Goal: Transaction & Acquisition: Purchase product/service

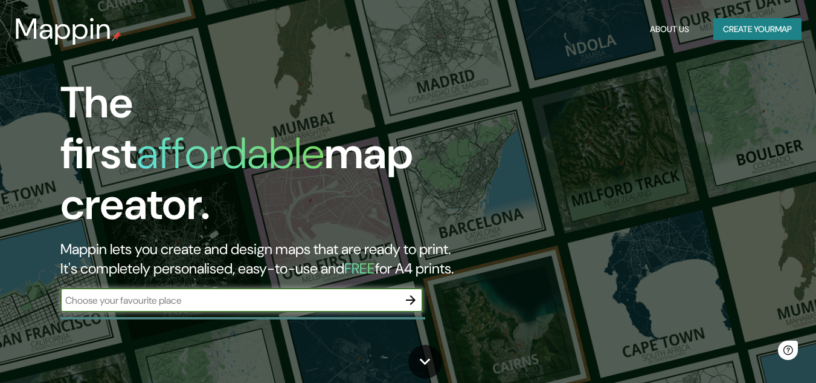
click at [251, 293] on input "text" at bounding box center [229, 300] width 338 height 14
type input "AREQUIPA"
click at [754, 25] on button "Create your map" at bounding box center [758, 29] width 88 height 22
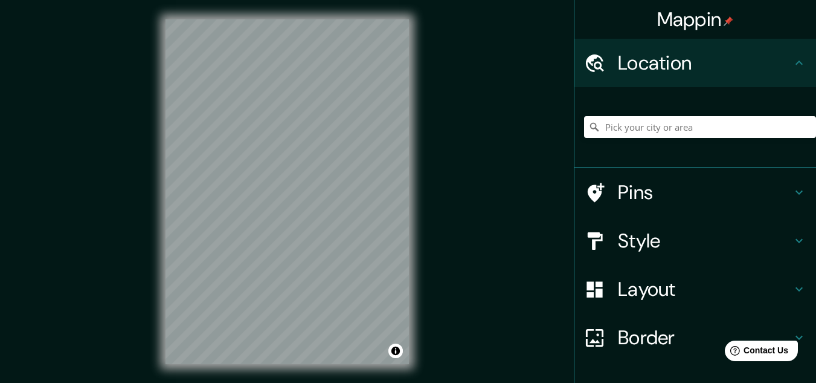
click at [652, 63] on h4 "Location" at bounding box center [705, 63] width 174 height 24
click at [641, 128] on input "Pick your city or area" at bounding box center [700, 127] width 232 height 22
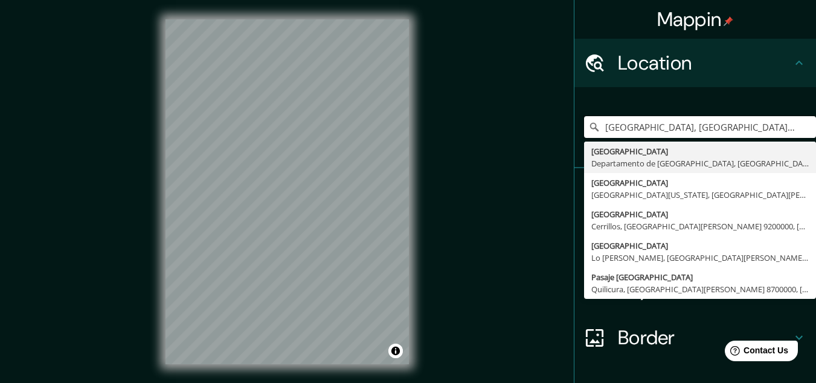
type input "[GEOGRAPHIC_DATA], [GEOGRAPHIC_DATA], [GEOGRAPHIC_DATA]"
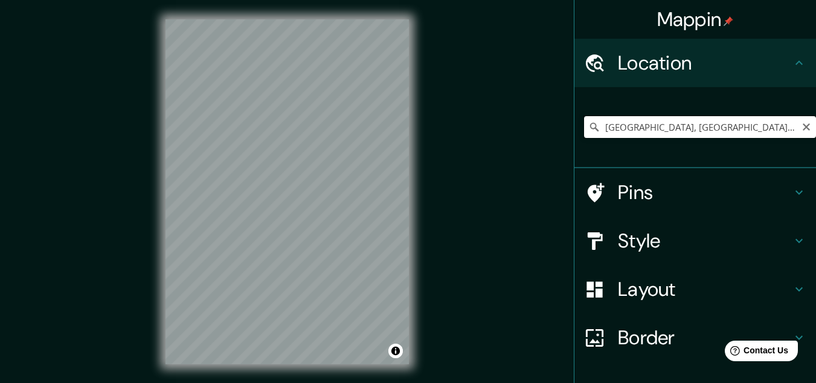
click at [691, 117] on input "[GEOGRAPHIC_DATA], [GEOGRAPHIC_DATA], [GEOGRAPHIC_DATA]" at bounding box center [700, 127] width 232 height 22
click at [623, 243] on h4 "Style" at bounding box center [705, 240] width 174 height 24
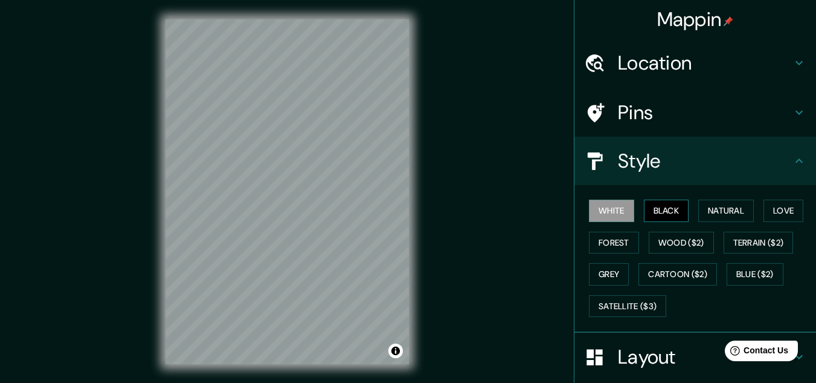
click at [662, 205] on button "Black" at bounding box center [666, 210] width 45 height 22
click at [713, 205] on button "Natural" at bounding box center [727, 210] width 56 height 22
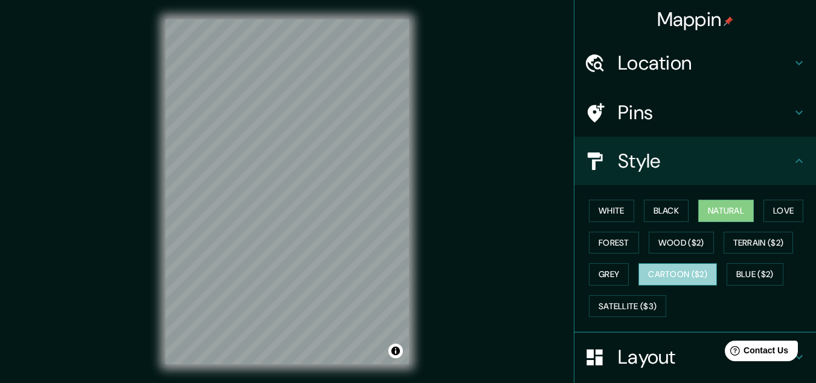
click at [676, 281] on button "Cartoon ($2)" at bounding box center [678, 274] width 79 height 22
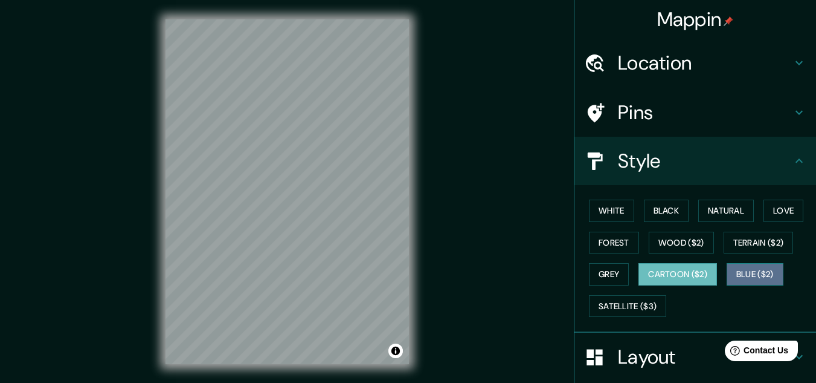
click at [742, 274] on button "Blue ($2)" at bounding box center [755, 274] width 57 height 22
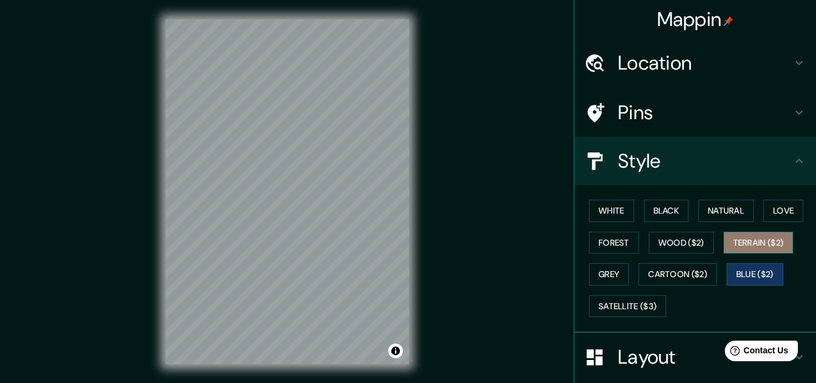
click at [752, 233] on button "Terrain ($2)" at bounding box center [759, 242] width 70 height 22
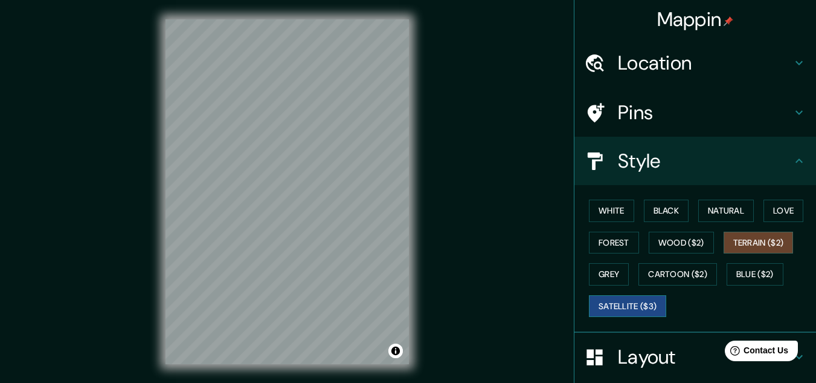
click at [624, 302] on button "Satellite ($3)" at bounding box center [627, 306] width 77 height 22
click at [601, 274] on button "Grey" at bounding box center [609, 274] width 40 height 22
click at [613, 306] on button "Satellite ($3)" at bounding box center [627, 306] width 77 height 22
click at [594, 199] on div "White Black Natural Love Forest Wood ($2) Terrain ($2) Grey Cartoon ($2) Blue (…" at bounding box center [700, 258] width 232 height 127
click at [597, 208] on button "White" at bounding box center [611, 210] width 45 height 22
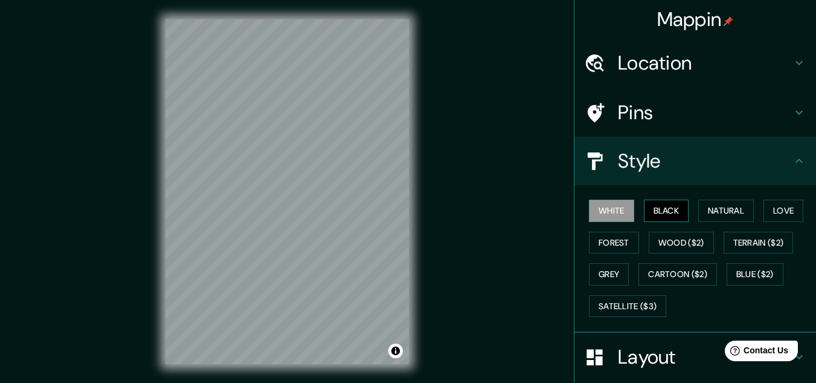
click at [667, 213] on button "Black" at bounding box center [666, 210] width 45 height 22
click at [709, 210] on button "Natural" at bounding box center [727, 210] width 56 height 22
click at [599, 214] on button "White" at bounding box center [611, 210] width 45 height 22
click at [619, 114] on h4 "Pins" at bounding box center [705, 112] width 174 height 24
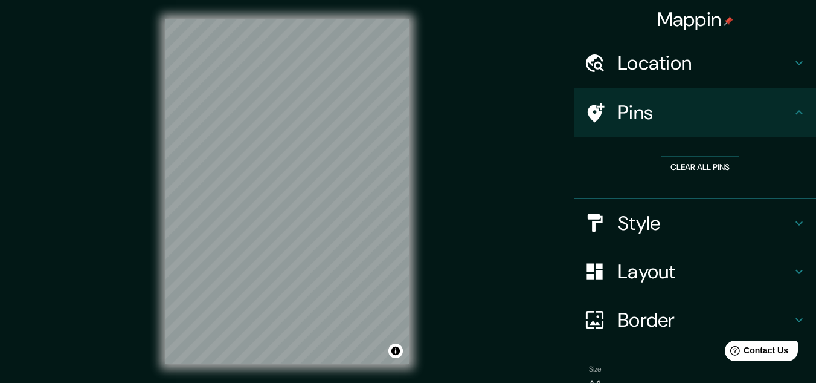
click at [648, 216] on h4 "Style" at bounding box center [705, 223] width 174 height 24
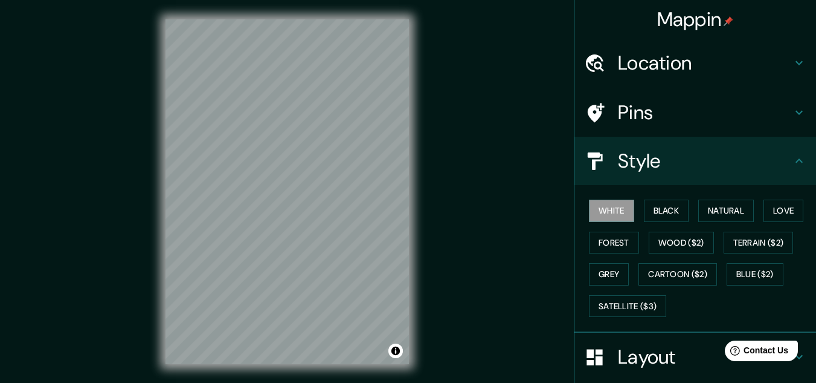
click at [672, 163] on h4 "Style" at bounding box center [705, 161] width 174 height 24
click at [673, 167] on h4 "Style" at bounding box center [705, 161] width 174 height 24
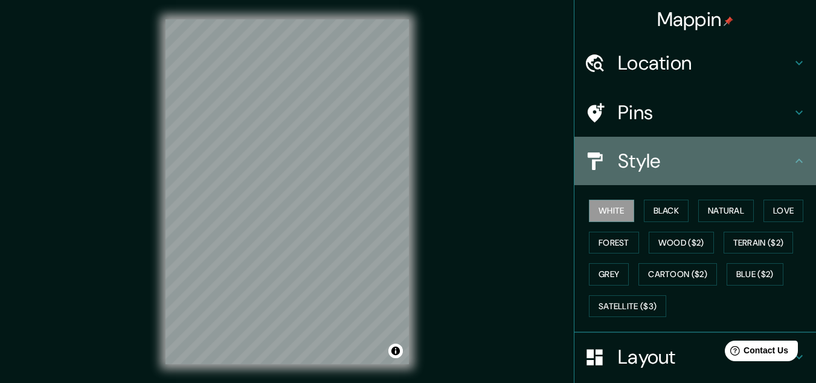
click at [792, 157] on icon at bounding box center [799, 160] width 15 height 15
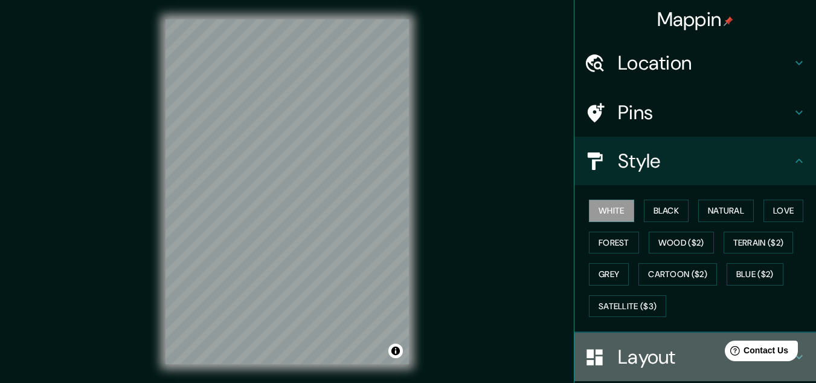
click at [655, 353] on h4 "Layout" at bounding box center [705, 356] width 174 height 24
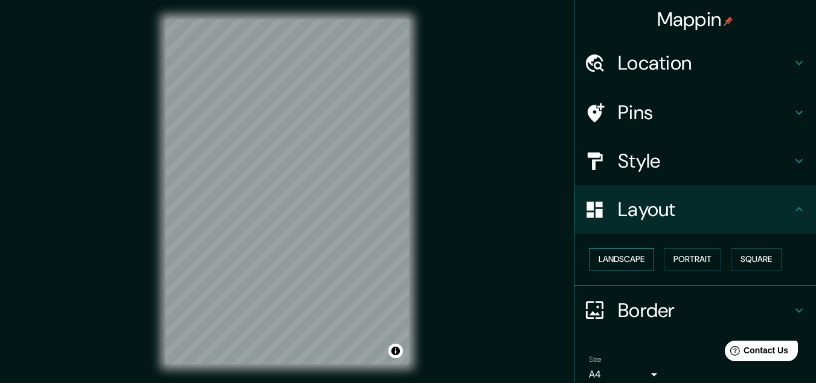
click at [629, 254] on button "Landscape" at bounding box center [621, 259] width 65 height 22
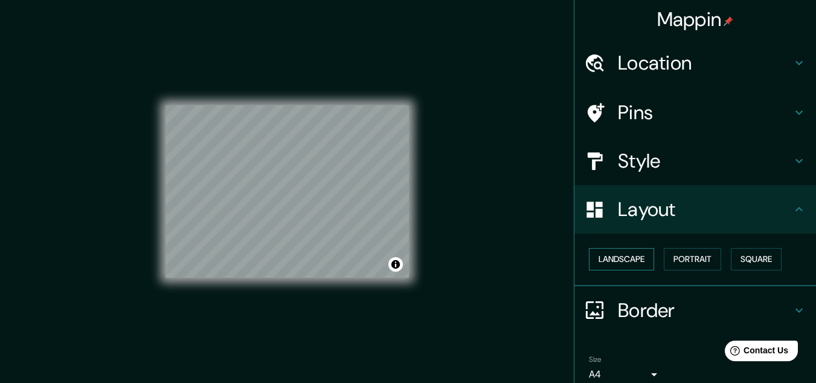
click at [629, 254] on button "Landscape" at bounding box center [621, 259] width 65 height 22
click at [684, 255] on button "Portrait" at bounding box center [692, 259] width 57 height 22
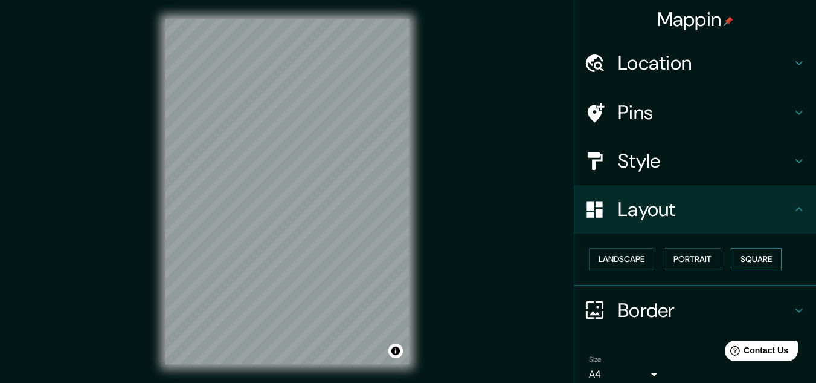
click at [737, 257] on button "Square" at bounding box center [756, 259] width 51 height 22
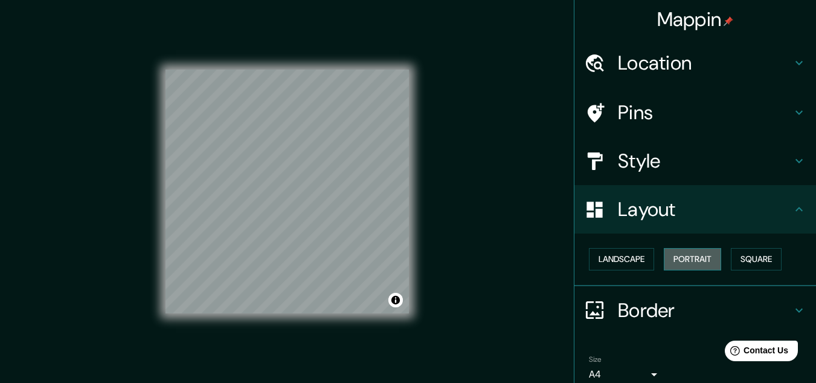
click at [691, 262] on button "Portrait" at bounding box center [692, 259] width 57 height 22
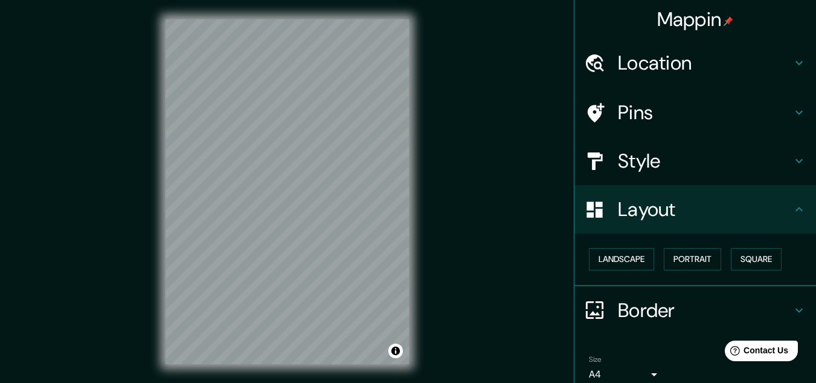
click at [737, 71] on h4 "Location" at bounding box center [705, 63] width 174 height 24
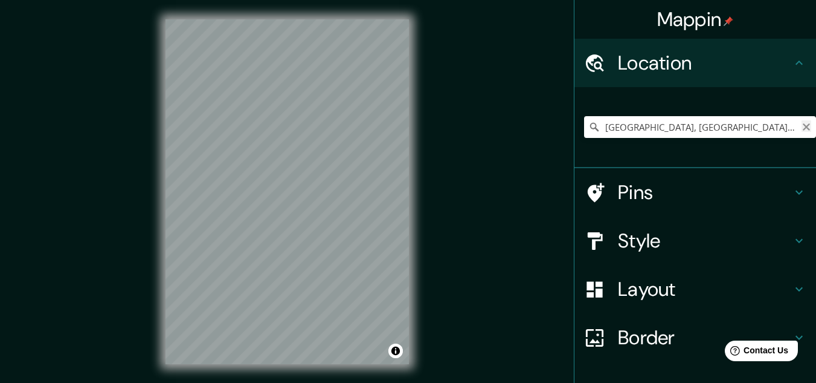
click at [802, 126] on icon "Clear" at bounding box center [807, 127] width 10 height 10
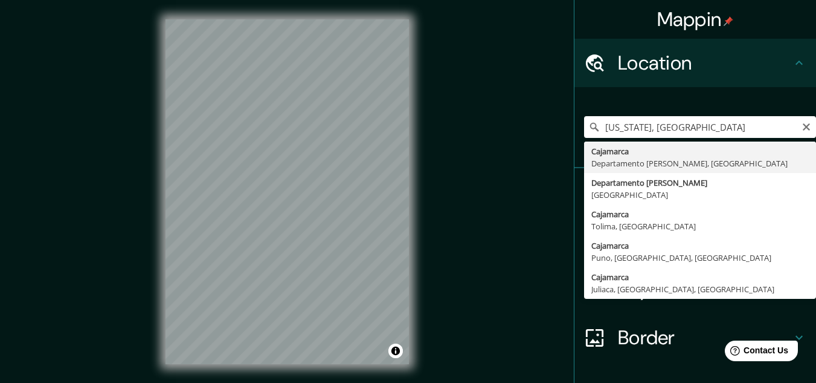
type input "Cajamarca, Departamento de Cajamarca, Perú"
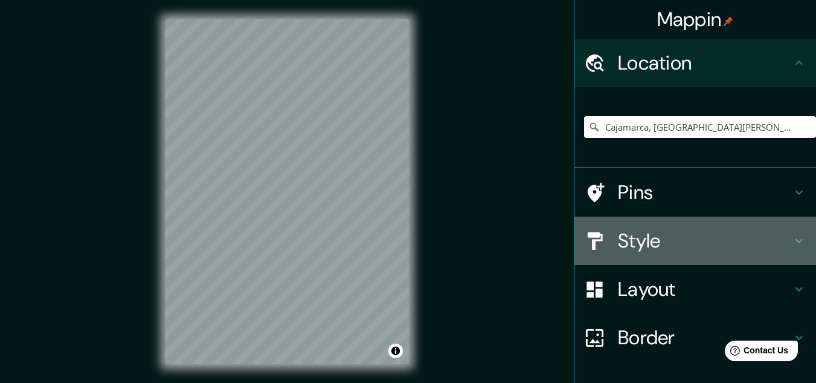
click at [679, 248] on h4 "Style" at bounding box center [705, 240] width 174 height 24
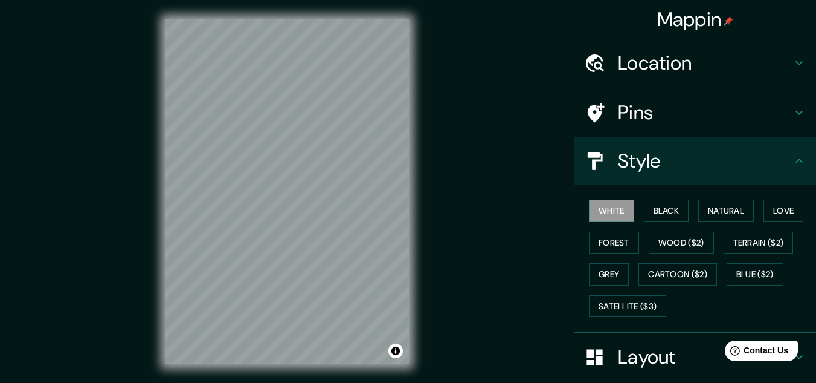
click at [680, 166] on h4 "Style" at bounding box center [705, 161] width 174 height 24
click at [633, 353] on h4 "Layout" at bounding box center [705, 356] width 174 height 24
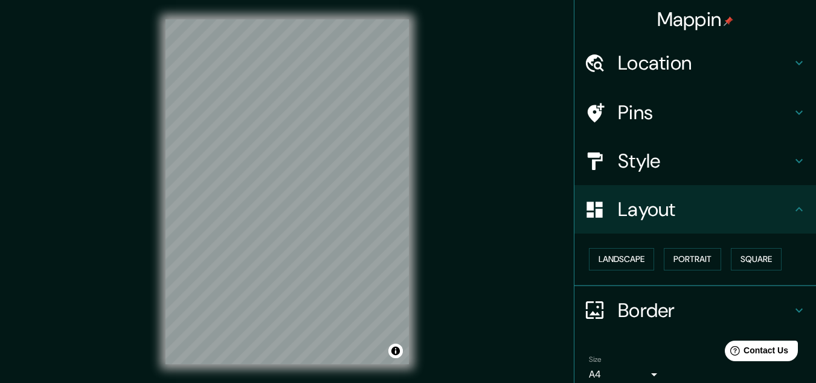
scroll to position [52, 0]
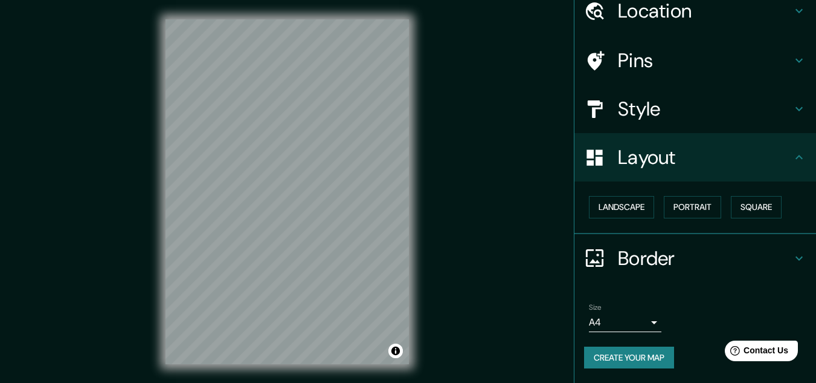
click at [653, 261] on h4 "Border" at bounding box center [705, 258] width 174 height 24
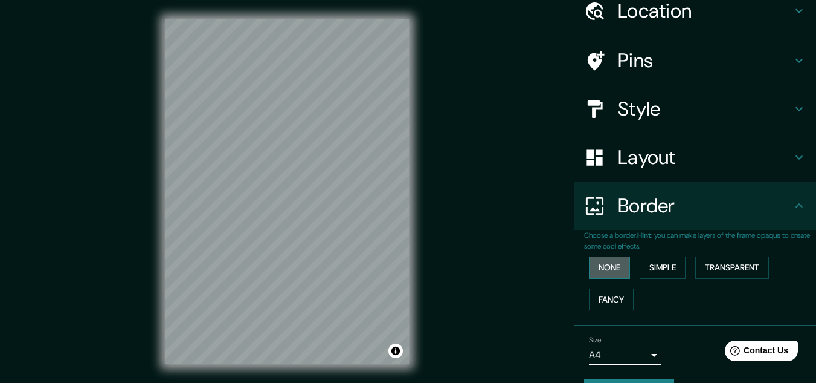
click at [602, 265] on button "None" at bounding box center [609, 267] width 41 height 22
click at [661, 265] on button "Simple" at bounding box center [663, 267] width 46 height 22
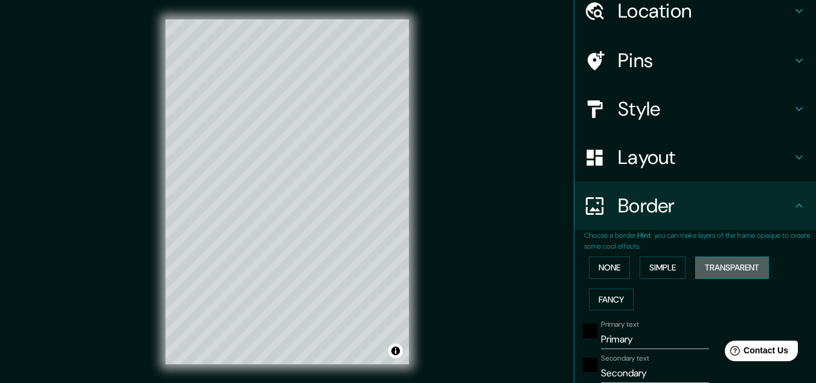
click at [720, 267] on button "Transparent" at bounding box center [733, 267] width 74 height 22
click at [599, 297] on button "Fancy" at bounding box center [611, 299] width 45 height 22
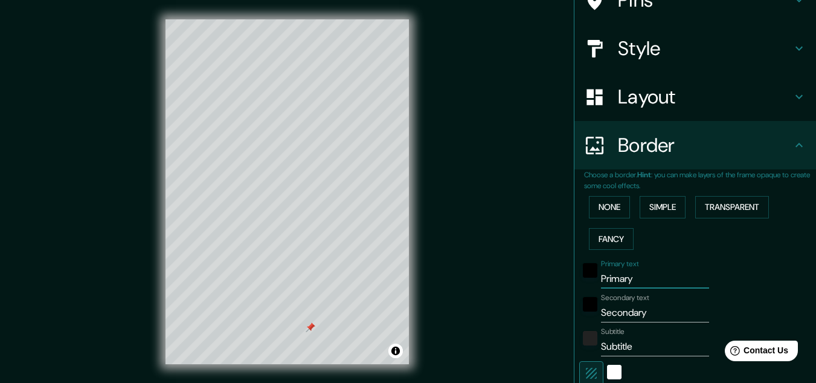
click at [632, 282] on input "Primary" at bounding box center [655, 278] width 108 height 19
drag, startPoint x: 623, startPoint y: 285, endPoint x: 544, endPoint y: 292, distance: 78.9
click at [544, 292] on div "Mappin Location Cajamarca, Departamento de Cajamarca, Perú Pins Style Layout Bo…" at bounding box center [408, 201] width 816 height 402
type input "V"
type input "161"
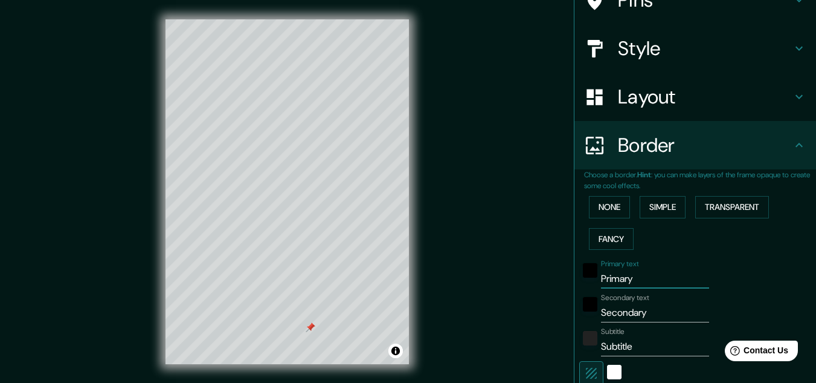
type input "32"
type input "16"
type input "V-"
type input "161"
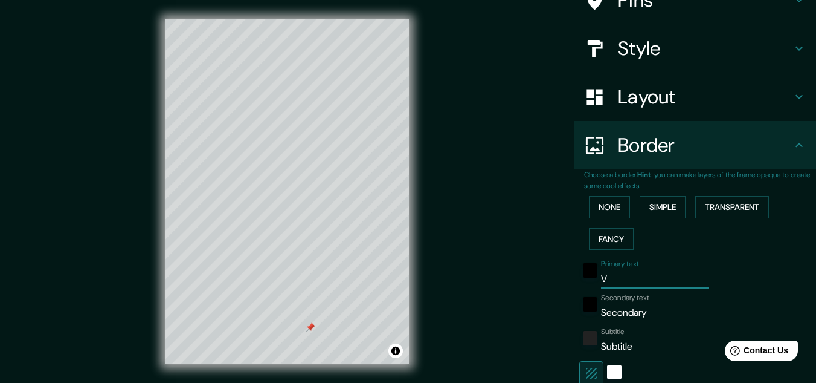
type input "32"
type input "16"
type input "V"
type input "161"
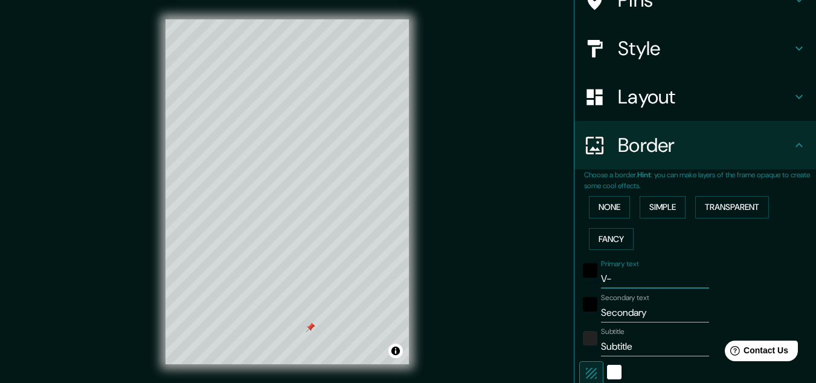
type input "32"
type input "16"
type input "161"
type input "32"
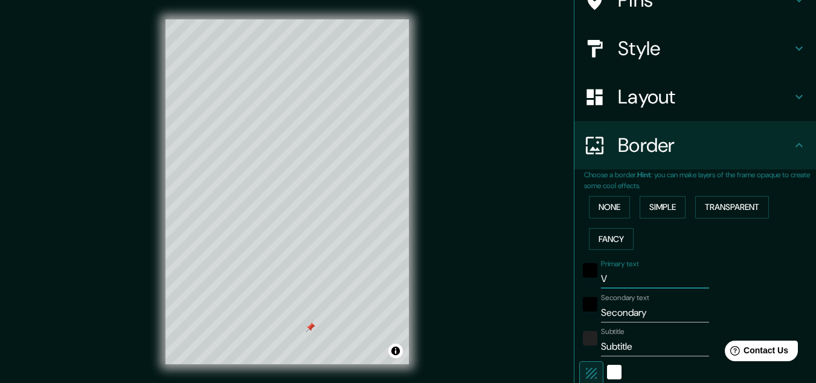
type input "32"
type input "16"
type input "C"
type input "161"
type input "32"
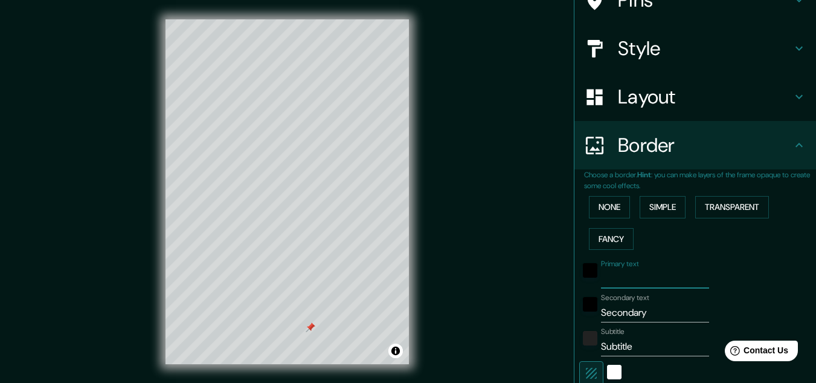
type input "32"
type input "16"
type input "CA"
type input "161"
type input "32"
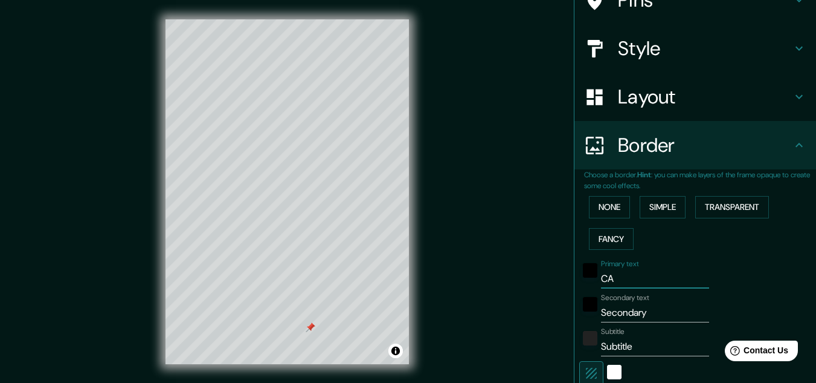
type input "32"
type input "16"
type input "CAJ"
type input "161"
type input "32"
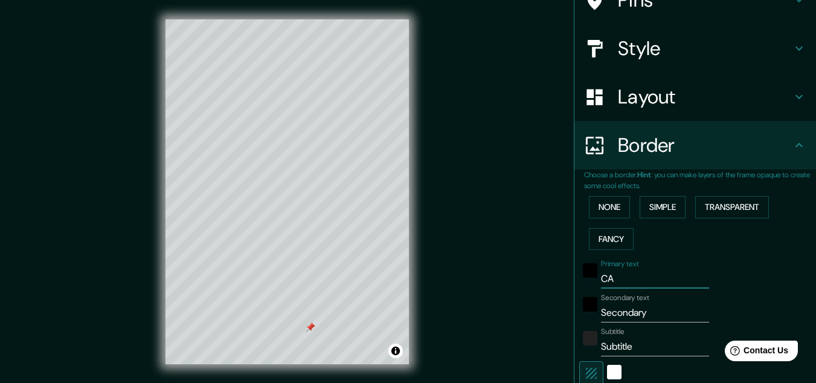
type input "32"
type input "16"
type input "CAJA"
type input "161"
type input "32"
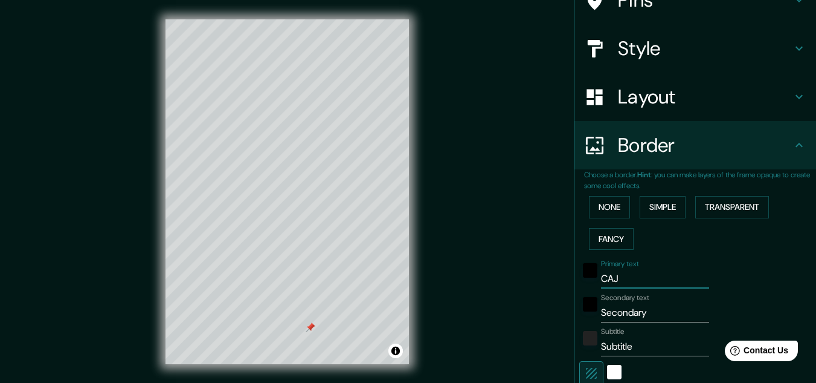
type input "32"
type input "16"
type input "CAJAM"
type input "161"
type input "32"
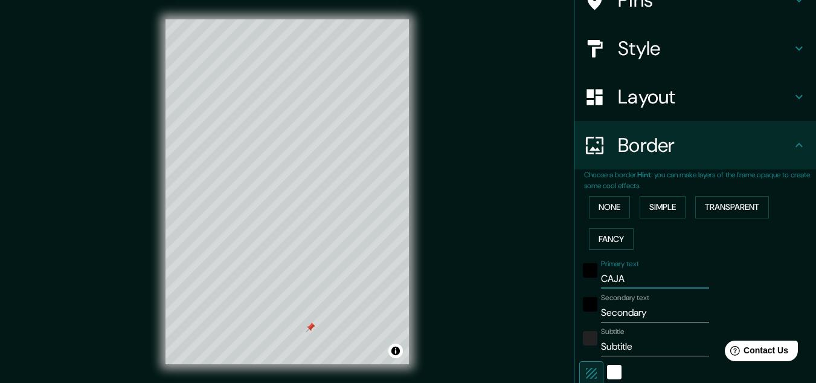
type input "32"
type input "16"
type input "CAJAMA"
type input "161"
type input "32"
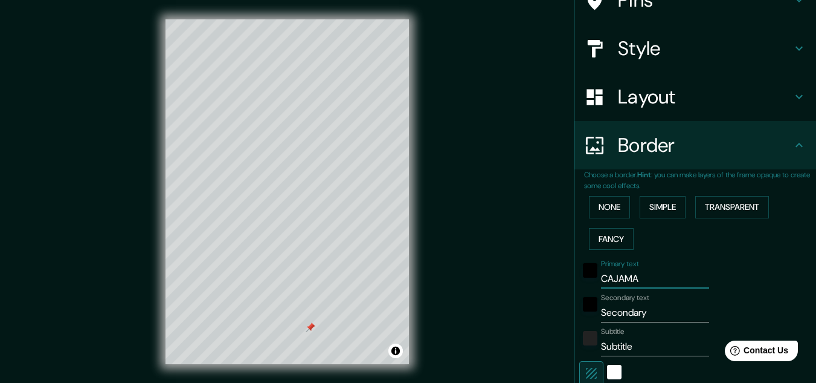
type input "32"
type input "16"
type input "CAJAMAR"
type input "161"
type input "32"
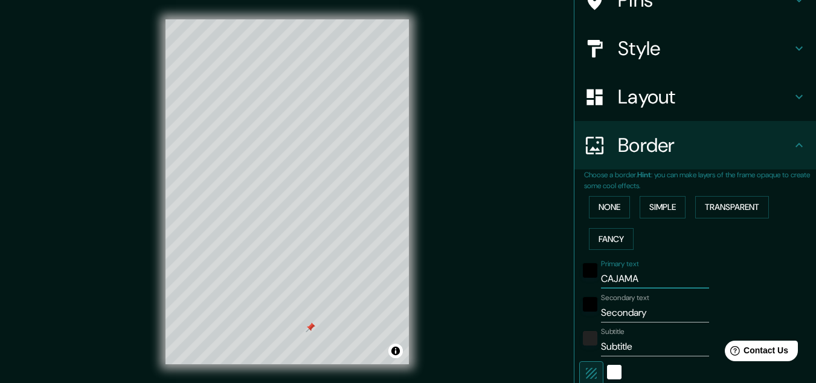
type input "32"
type input "16"
type input "CAJAMARC"
type input "161"
type input "32"
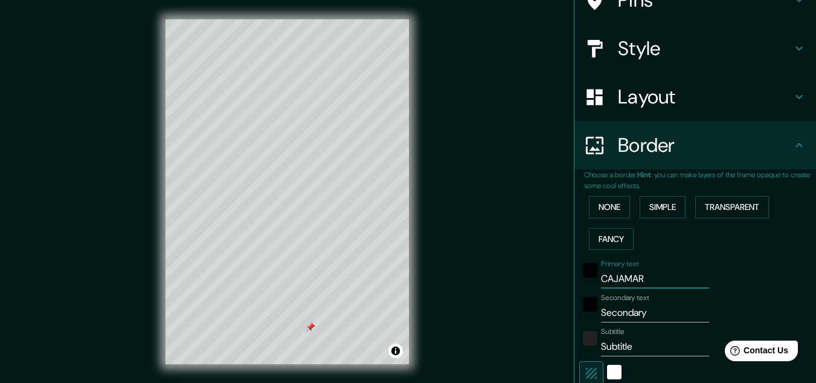
type input "32"
type input "16"
type input "CAJAMARCA"
type input "161"
type input "32"
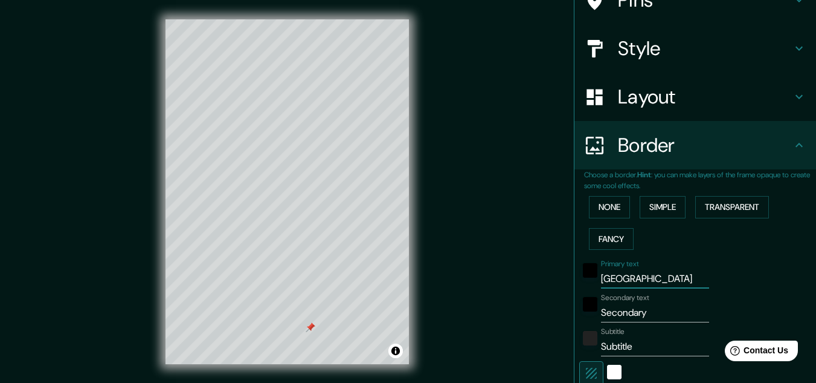
type input "32"
type input "16"
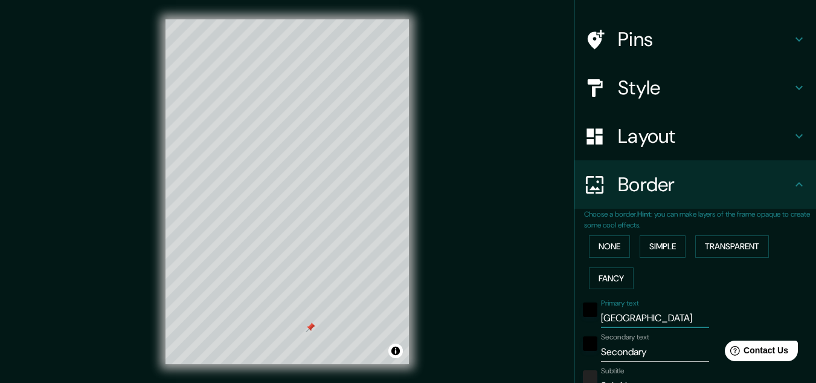
scroll to position [52, 0]
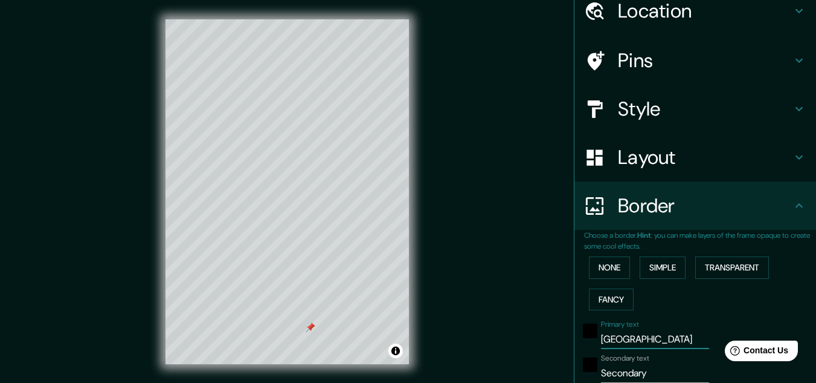
type input "CAJAMARCA"
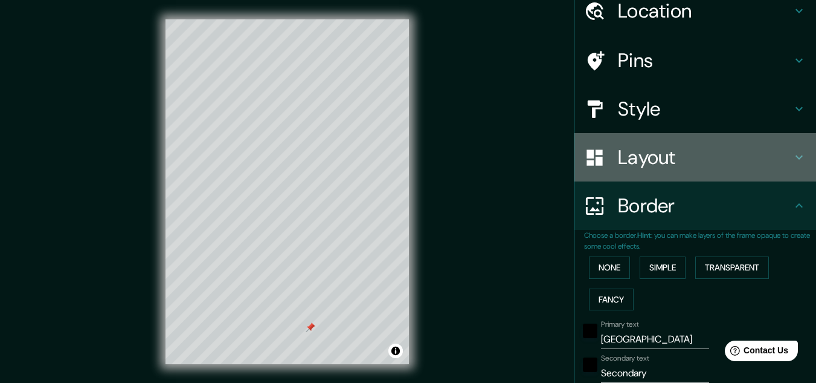
click at [651, 166] on h4 "Layout" at bounding box center [705, 157] width 174 height 24
type input "161"
type input "32"
type input "16"
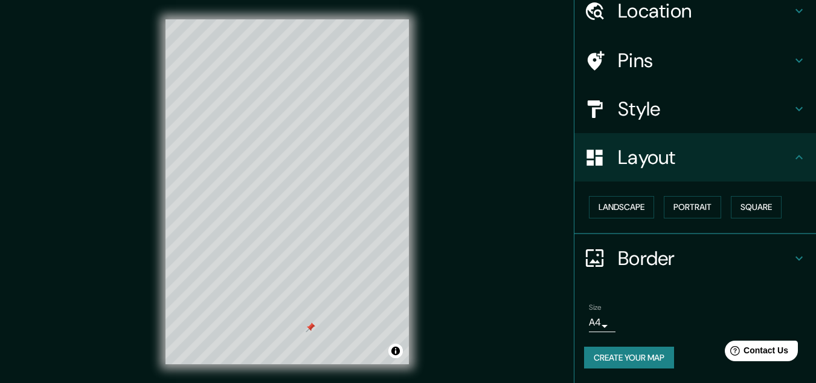
click at [651, 112] on h4 "Style" at bounding box center [705, 109] width 174 height 24
type input "161"
type input "32"
type input "16"
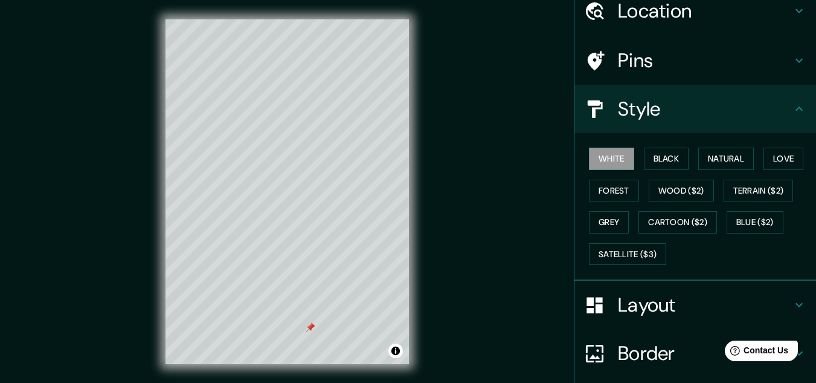
click at [656, 73] on div "Pins" at bounding box center [696, 60] width 242 height 48
type input "161"
type input "32"
type input "16"
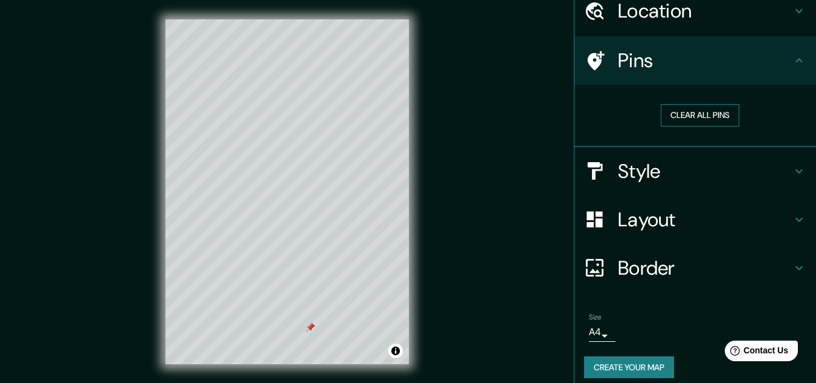
click at [681, 115] on button "Clear all pins" at bounding box center [700, 115] width 79 height 22
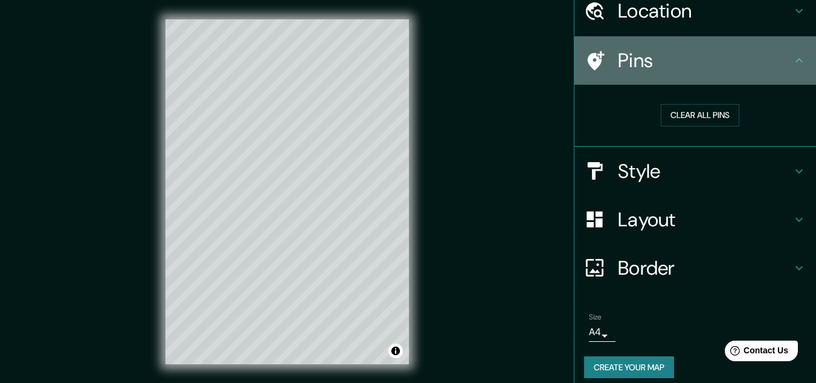
click at [618, 69] on h4 "Pins" at bounding box center [705, 60] width 174 height 24
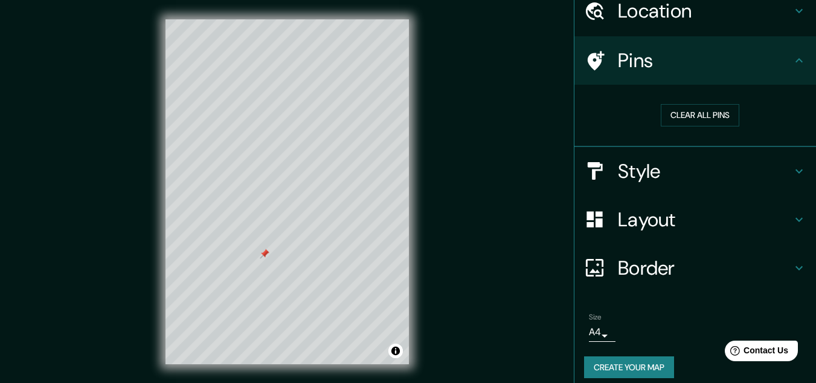
drag, startPoint x: 253, startPoint y: 247, endPoint x: 280, endPoint y: 237, distance: 28.9
click at [270, 248] on div at bounding box center [265, 253] width 10 height 10
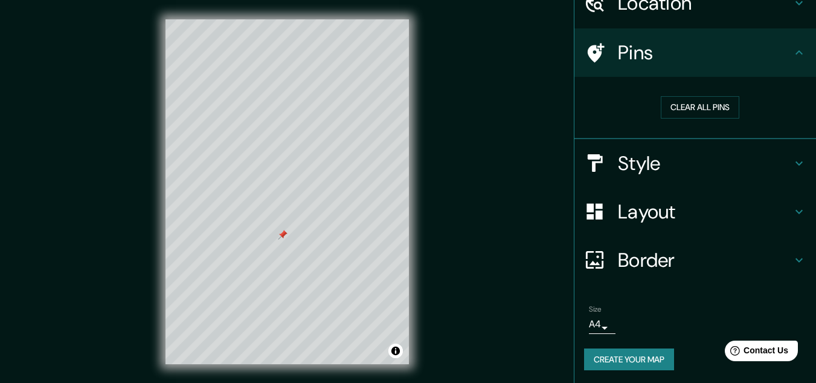
scroll to position [62, 0]
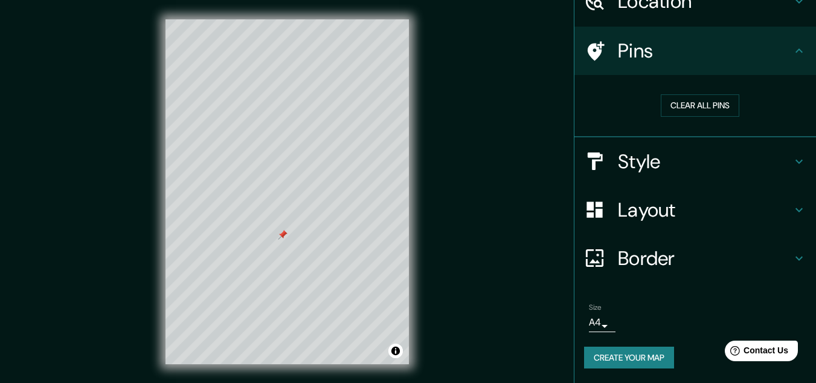
click at [596, 323] on body "Mappin Location Cajamarca, Departamento de Cajamarca, Perú Pins Clear all pins …" at bounding box center [408, 191] width 816 height 383
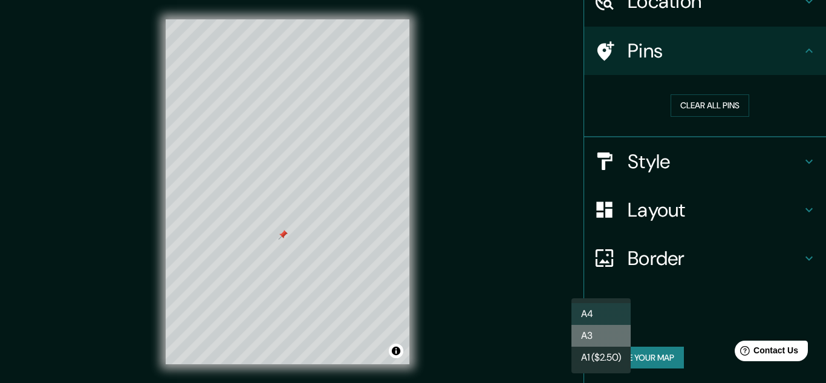
click at [607, 332] on li "A3" at bounding box center [600, 336] width 59 height 22
type input "a4"
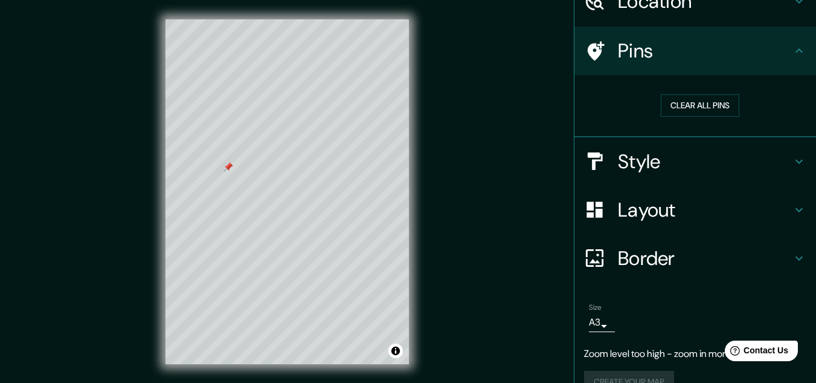
click at [653, 155] on h4 "Style" at bounding box center [705, 161] width 174 height 24
type input "161"
type input "32"
type input "16"
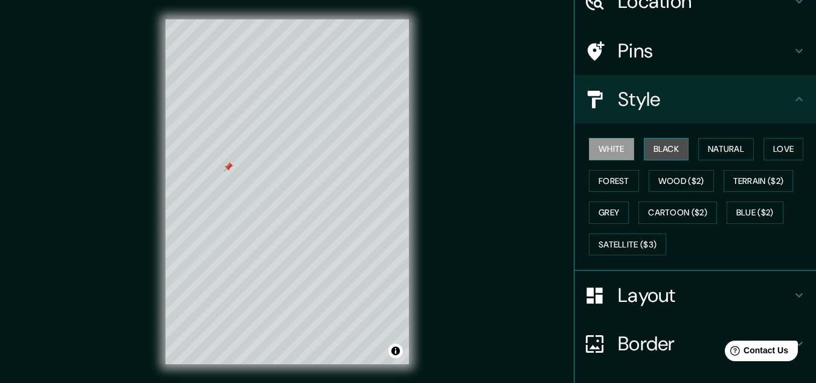
click at [661, 147] on button "Black" at bounding box center [666, 149] width 45 height 22
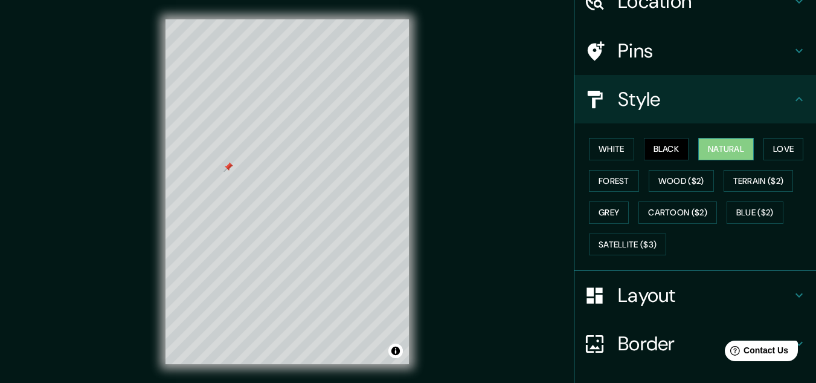
click at [731, 149] on button "Natural" at bounding box center [727, 149] width 56 height 22
click at [773, 152] on button "Love" at bounding box center [784, 149] width 40 height 22
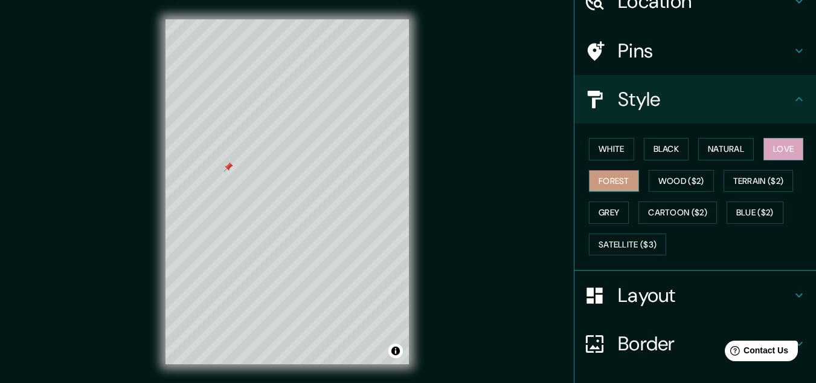
click at [609, 180] on button "Forest" at bounding box center [614, 181] width 50 height 22
click at [671, 177] on button "Wood ($2)" at bounding box center [681, 181] width 65 height 22
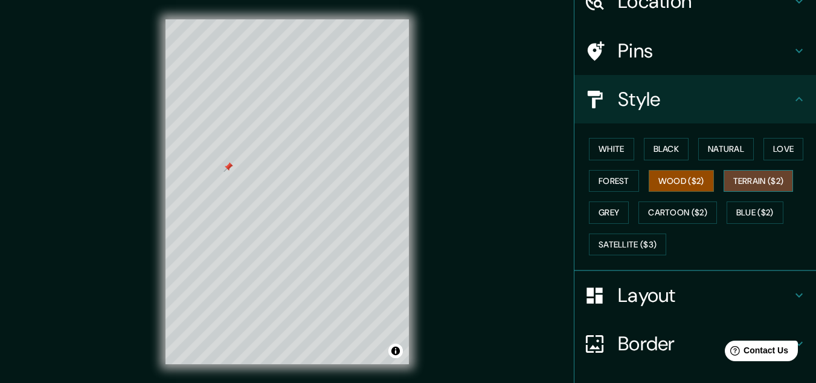
click at [764, 182] on button "Terrain ($2)" at bounding box center [759, 181] width 70 height 22
click at [601, 218] on button "Grey" at bounding box center [609, 212] width 40 height 22
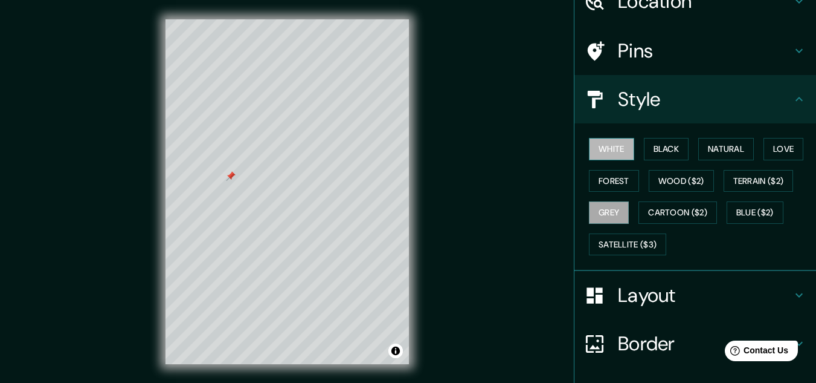
click at [601, 145] on button "White" at bounding box center [611, 149] width 45 height 22
click at [358, 244] on div at bounding box center [359, 240] width 10 height 10
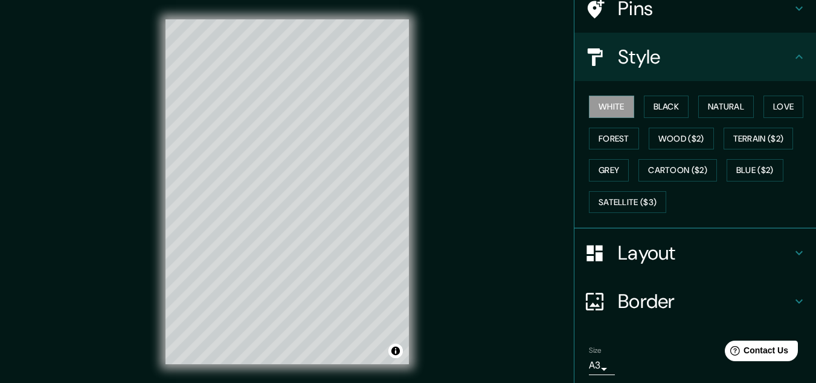
scroll to position [147, 0]
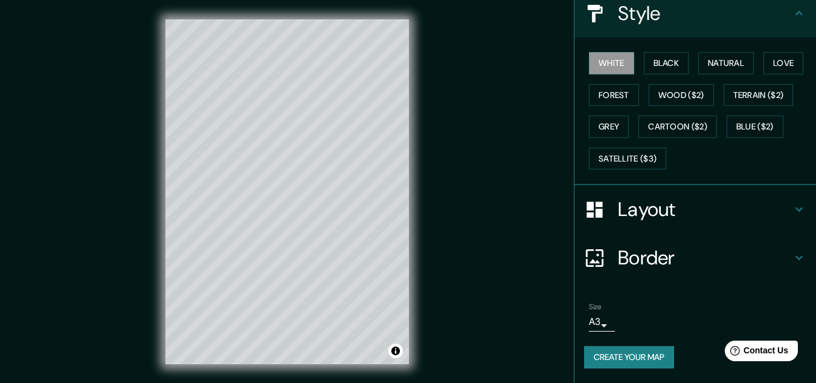
click at [656, 267] on h4 "Border" at bounding box center [705, 257] width 174 height 24
type input "161"
type input "32"
type input "16"
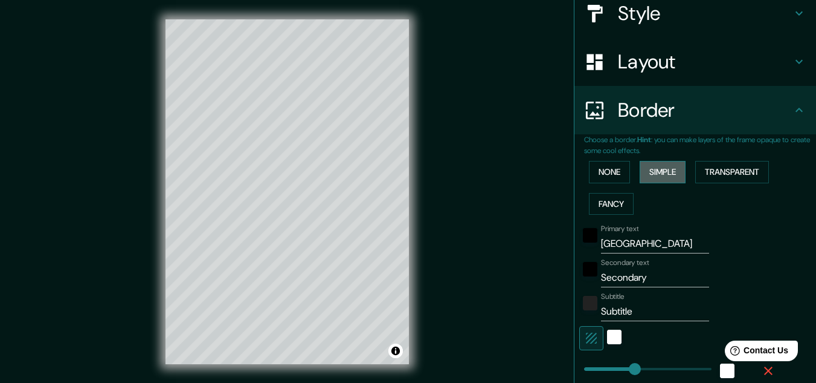
click at [651, 169] on button "Simple" at bounding box center [663, 172] width 46 height 22
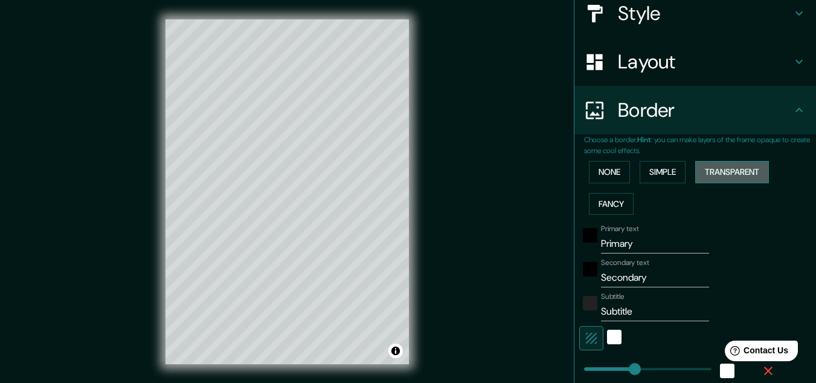
click at [742, 170] on button "Transparent" at bounding box center [733, 172] width 74 height 22
click at [606, 204] on button "Fancy" at bounding box center [611, 204] width 45 height 22
click at [602, 181] on button "None" at bounding box center [609, 172] width 41 height 22
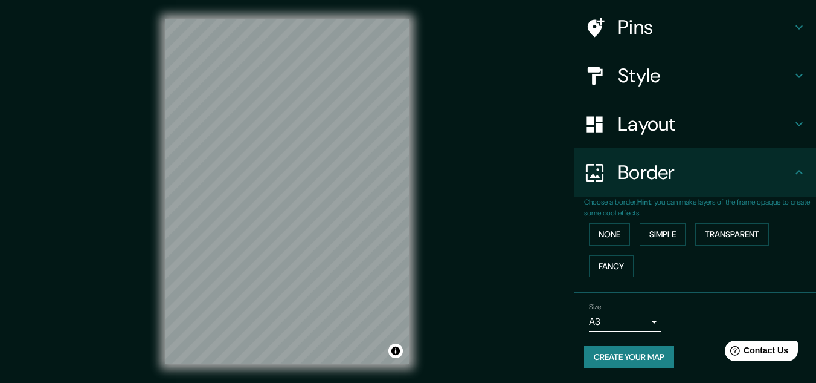
scroll to position [85, 0]
click at [656, 237] on button "Simple" at bounding box center [663, 234] width 46 height 22
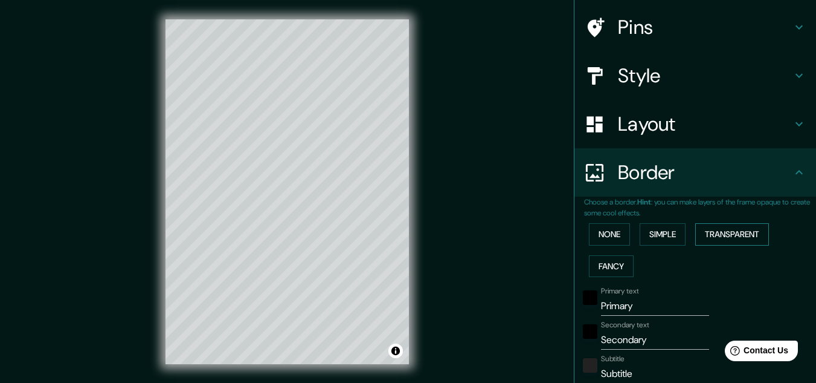
click at [749, 224] on div "None Simple Transparent Fancy" at bounding box center [700, 249] width 232 height 63
click at [749, 229] on button "Transparent" at bounding box center [733, 234] width 74 height 22
click at [602, 263] on button "Fancy" at bounding box center [611, 266] width 45 height 22
click at [747, 231] on button "Transparent" at bounding box center [733, 234] width 74 height 22
drag, startPoint x: 634, startPoint y: 305, endPoint x: 574, endPoint y: 308, distance: 60.5
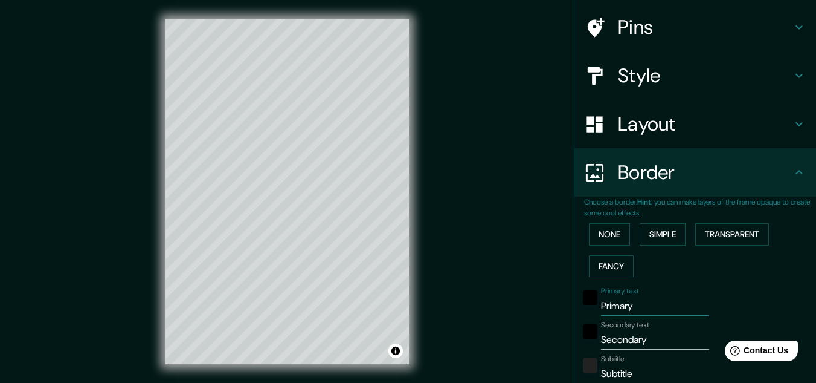
click at [580, 308] on div "Primary text Primary" at bounding box center [679, 300] width 198 height 29
type input "193"
type input "32"
drag, startPoint x: 653, startPoint y: 340, endPoint x: 575, endPoint y: 346, distance: 78.8
click at [580, 346] on div "Secondary text Secondary" at bounding box center [679, 334] width 198 height 29
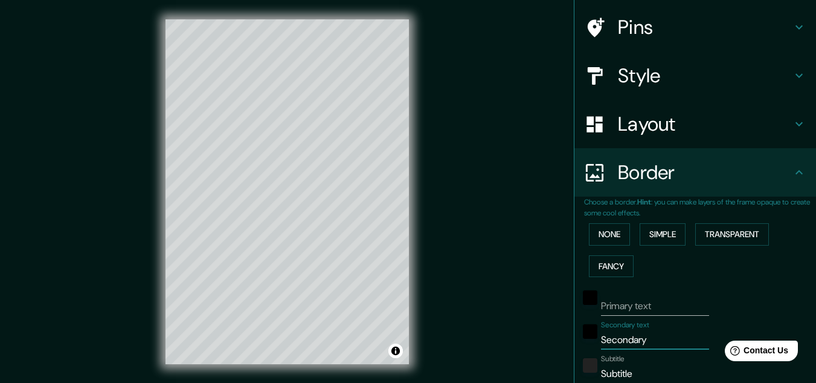
type input "193"
type input "32"
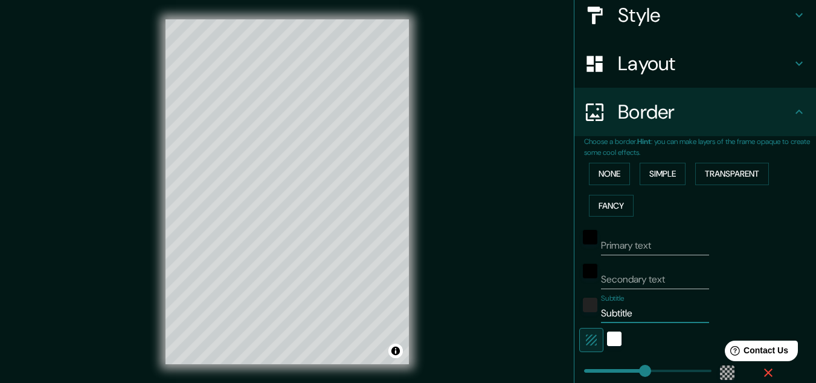
drag, startPoint x: 632, startPoint y: 315, endPoint x: 592, endPoint y: 317, distance: 39.9
click at [592, 317] on div "Subtitle Subtitle" at bounding box center [679, 308] width 198 height 29
type input "193"
type input "32"
click at [667, 171] on button "Simple" at bounding box center [663, 174] width 46 height 22
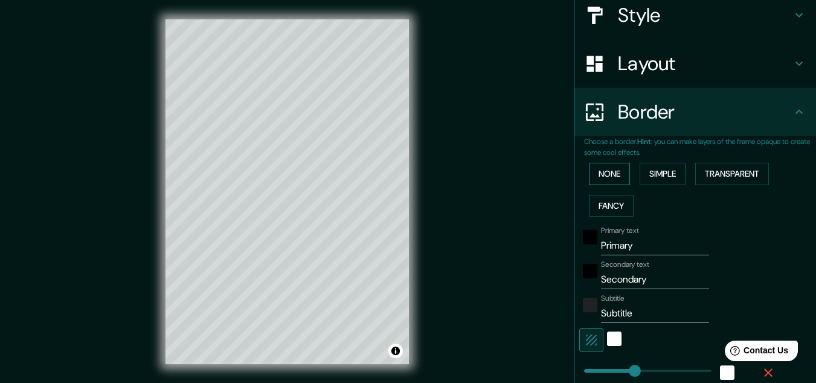
click at [607, 178] on button "None" at bounding box center [609, 174] width 41 height 22
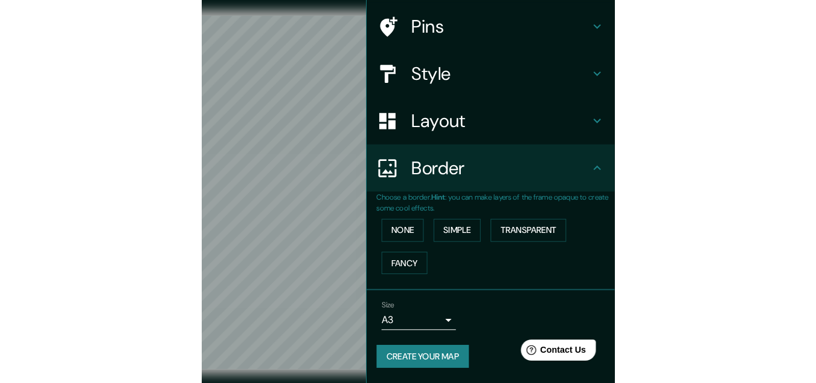
scroll to position [85, 0]
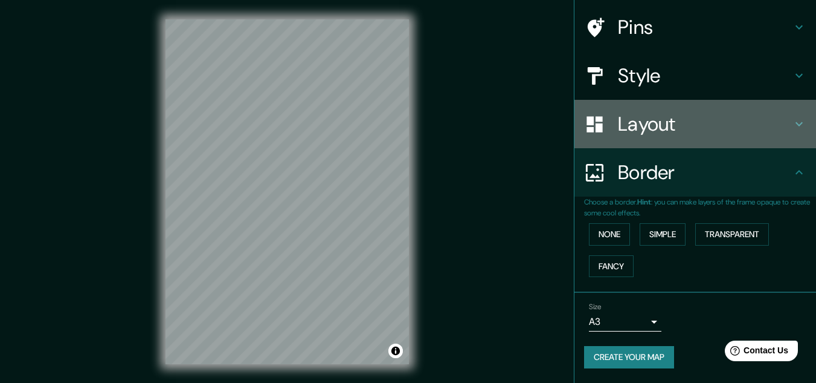
click at [663, 117] on h4 "Layout" at bounding box center [705, 124] width 174 height 24
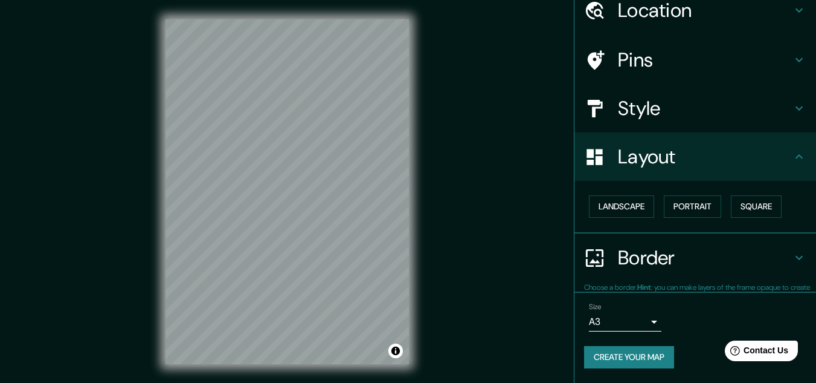
scroll to position [52, 0]
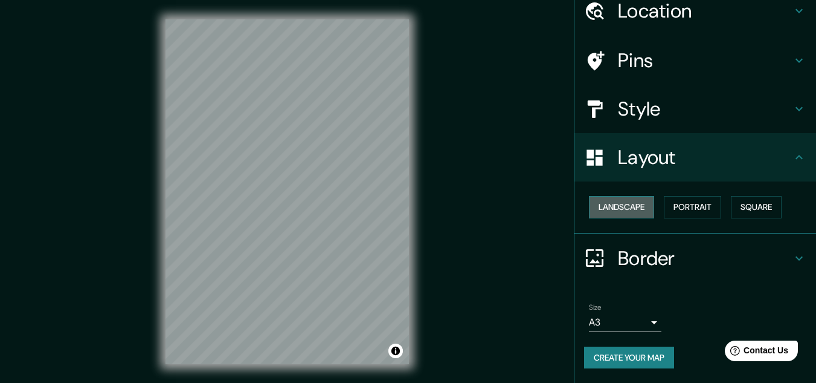
click at [633, 209] on button "Landscape" at bounding box center [621, 207] width 65 height 22
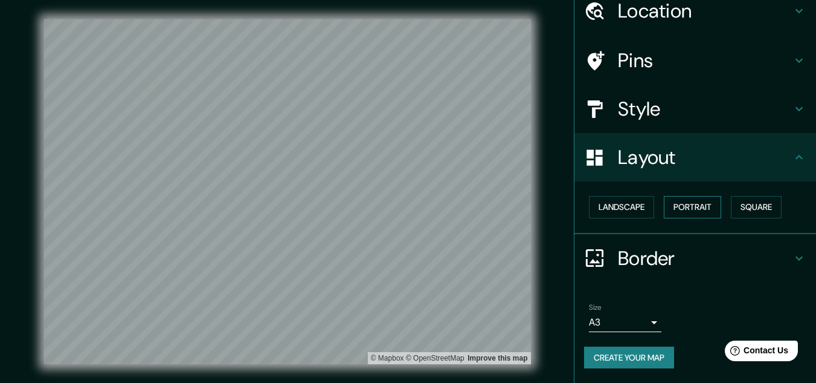
click at [697, 208] on button "Portrait" at bounding box center [692, 207] width 57 height 22
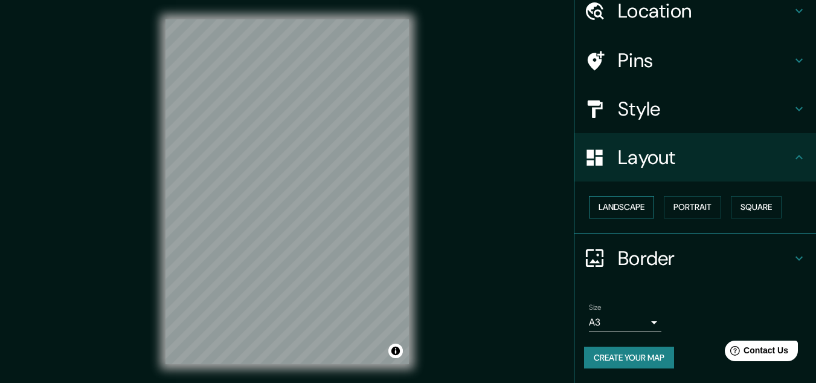
click at [610, 208] on button "Landscape" at bounding box center [621, 207] width 65 height 22
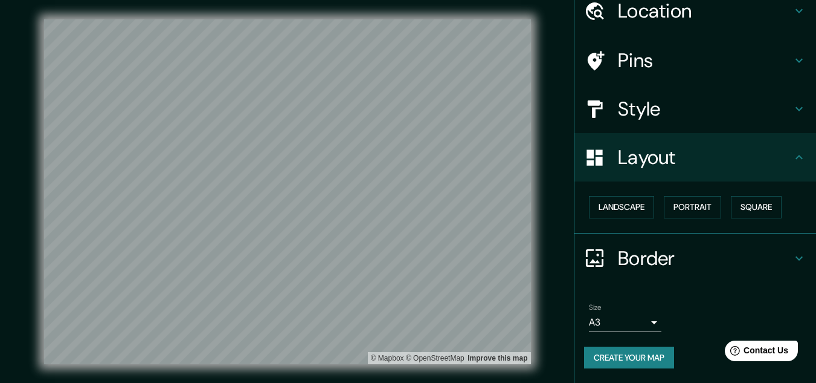
click at [644, 106] on h4 "Style" at bounding box center [705, 109] width 174 height 24
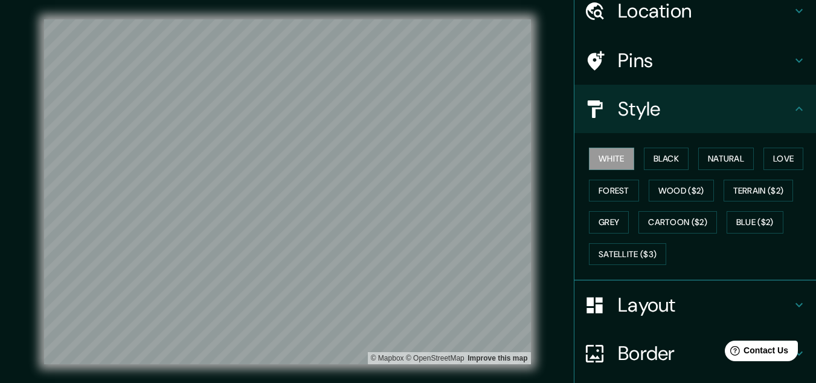
click at [644, 107] on h4 "Style" at bounding box center [705, 109] width 174 height 24
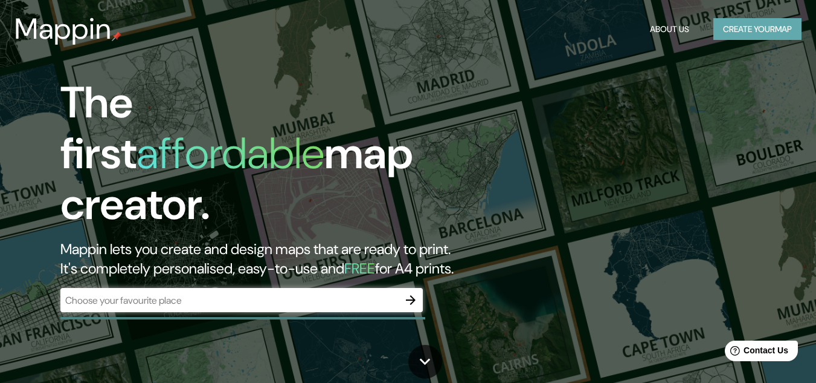
click at [749, 30] on button "Create your map" at bounding box center [758, 29] width 88 height 22
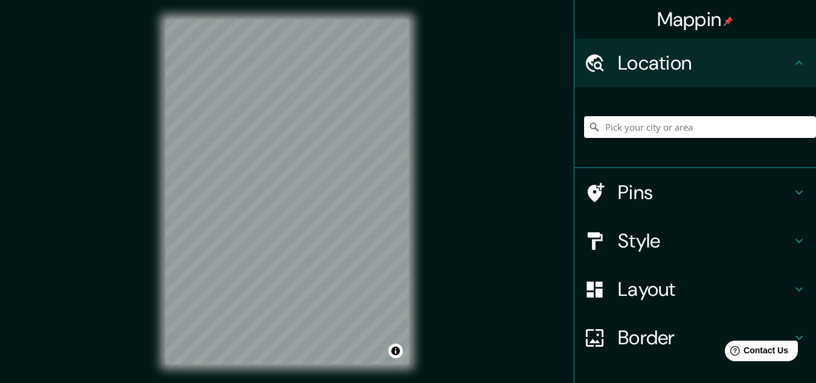
click at [663, 134] on input "Pick your city or area" at bounding box center [700, 127] width 232 height 22
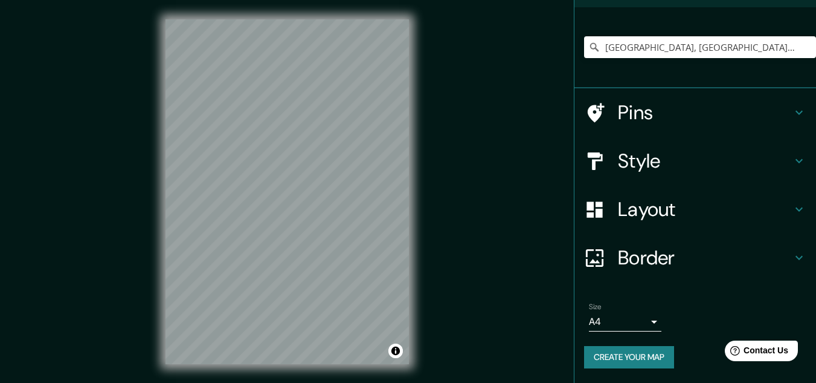
click at [622, 250] on h4 "Border" at bounding box center [705, 257] width 174 height 24
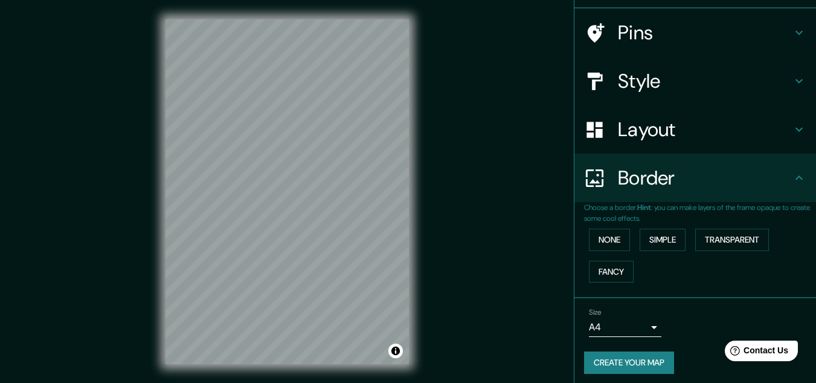
scroll to position [80, 0]
click at [664, 179] on h4 "Border" at bounding box center [705, 178] width 174 height 24
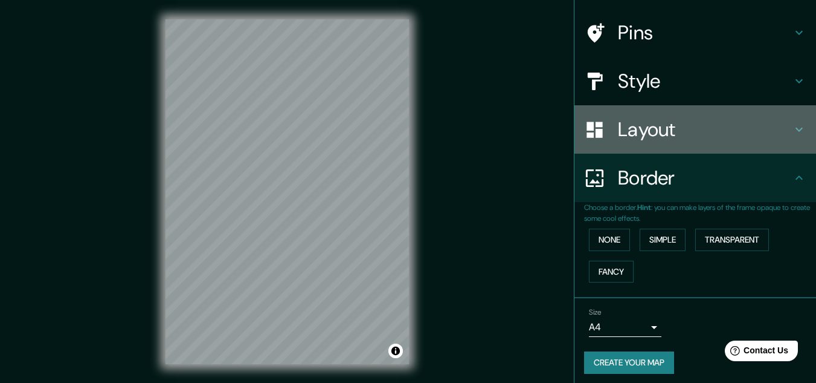
click at [649, 137] on h4 "Layout" at bounding box center [705, 129] width 174 height 24
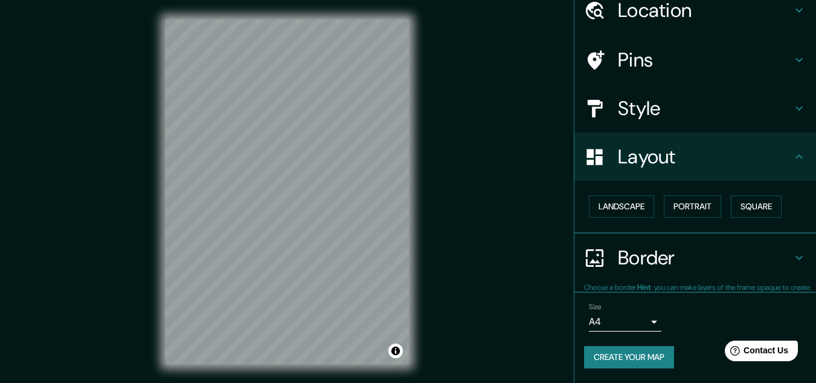
scroll to position [52, 0]
click at [653, 105] on h4 "Style" at bounding box center [705, 109] width 174 height 24
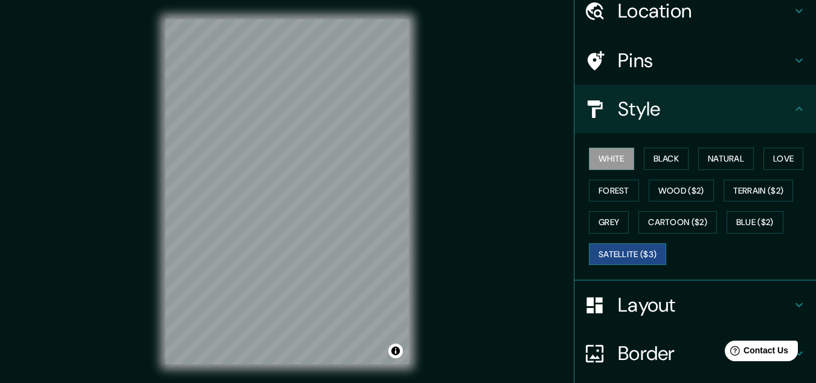
click at [622, 261] on button "Satellite ($3)" at bounding box center [627, 254] width 77 height 22
click at [603, 186] on button "Forest" at bounding box center [614, 190] width 50 height 22
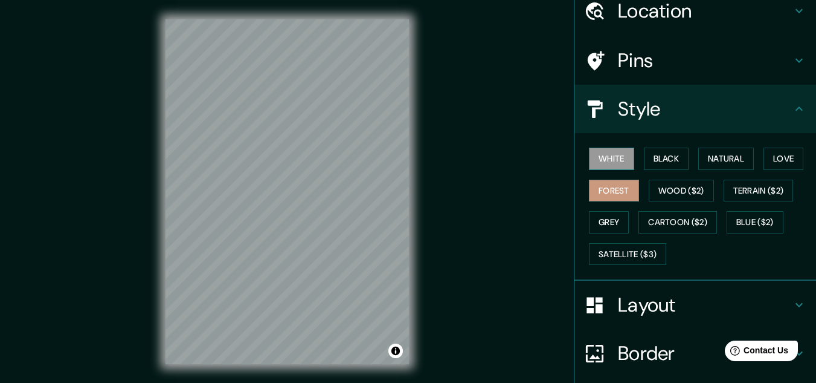
click at [603, 157] on button "White" at bounding box center [611, 158] width 45 height 22
click at [628, 301] on h4 "Layout" at bounding box center [705, 304] width 174 height 24
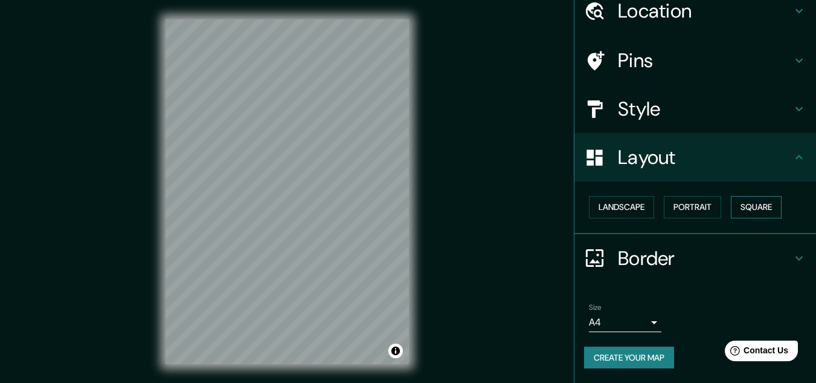
click at [755, 201] on button "Square" at bounding box center [756, 207] width 51 height 22
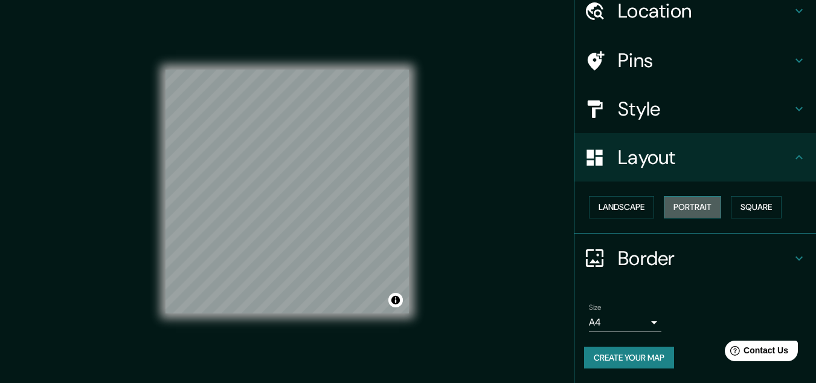
click at [696, 202] on button "Portrait" at bounding box center [692, 207] width 57 height 22
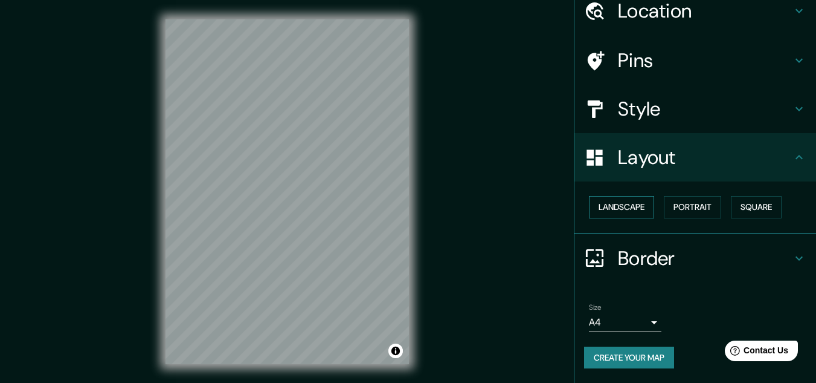
click at [645, 208] on button "Landscape" at bounding box center [621, 207] width 65 height 22
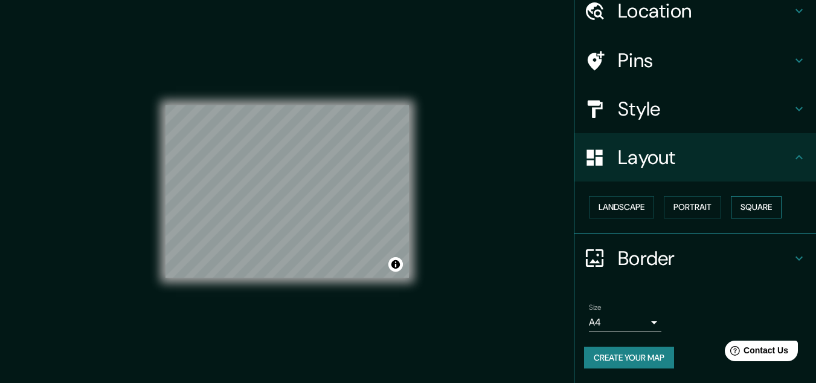
click at [755, 201] on button "Square" at bounding box center [756, 207] width 51 height 22
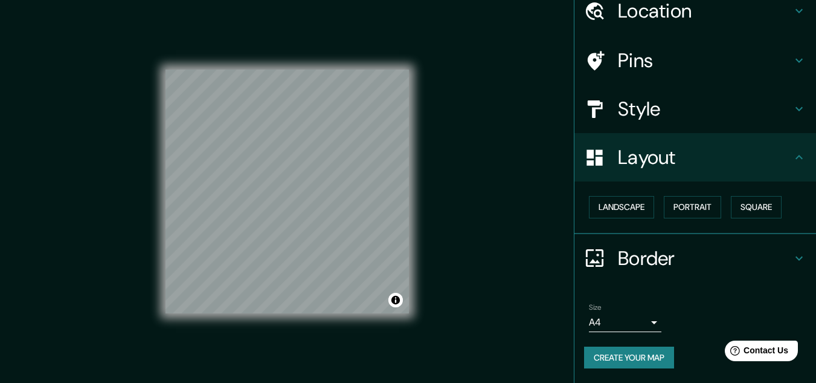
click at [616, 143] on div "Layout" at bounding box center [696, 157] width 242 height 48
click at [625, 110] on h4 "Style" at bounding box center [705, 109] width 174 height 24
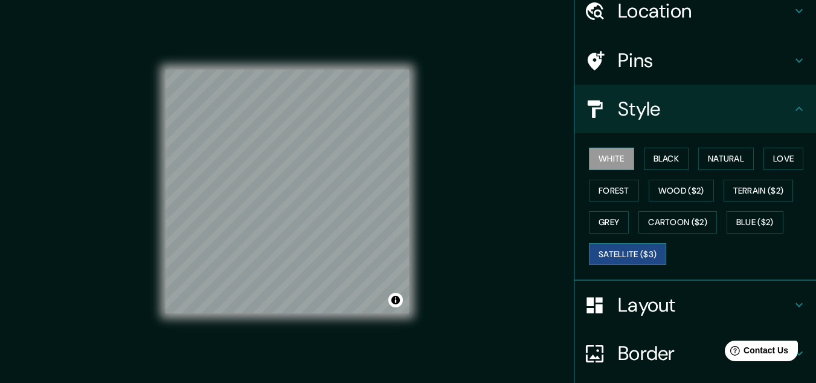
click at [618, 250] on button "Satellite ($3)" at bounding box center [627, 254] width 77 height 22
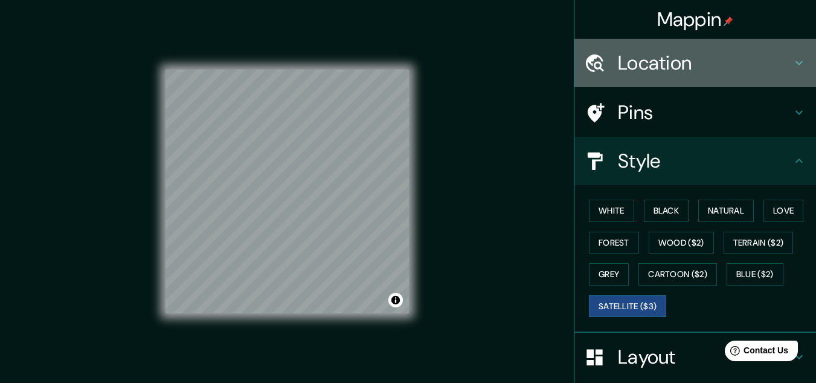
click at [662, 56] on h4 "Location" at bounding box center [705, 63] width 174 height 24
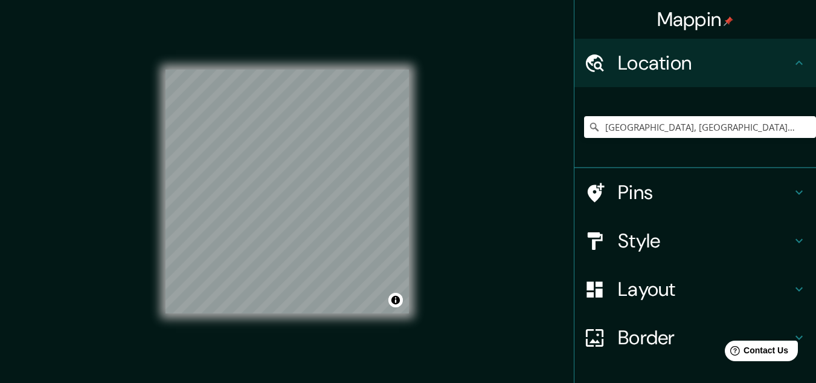
drag, startPoint x: 636, startPoint y: 138, endPoint x: 641, endPoint y: 130, distance: 9.5
click at [637, 138] on div "[GEOGRAPHIC_DATA], [GEOGRAPHIC_DATA], [GEOGRAPHIC_DATA]" at bounding box center [700, 127] width 232 height 60
click at [661, 124] on input "[GEOGRAPHIC_DATA], [GEOGRAPHIC_DATA], [GEOGRAPHIC_DATA]" at bounding box center [700, 127] width 232 height 22
click at [367, 142] on div "Mappin Location Arequipa, Departamento de Arequipa, Perú Pins Style Layout Bord…" at bounding box center [408, 201] width 816 height 402
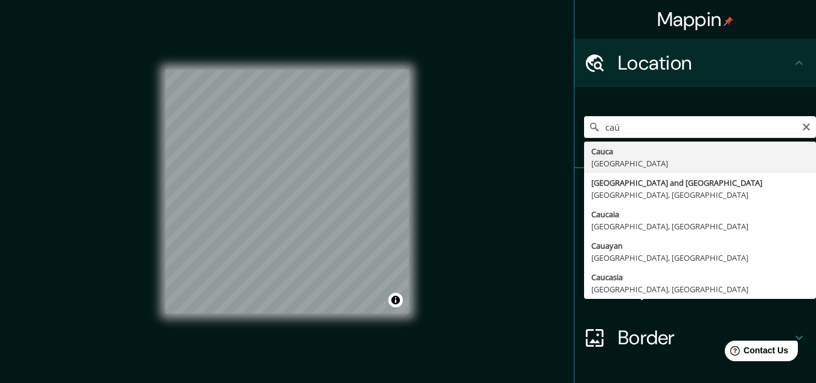
type input "Cauca, Colombia"
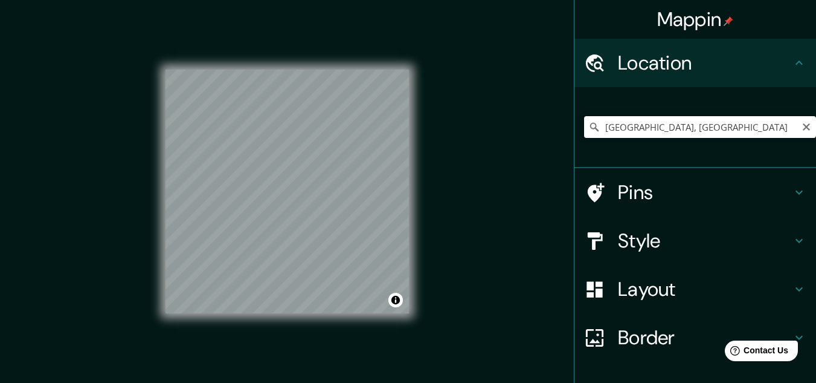
click at [651, 126] on input "Cauca, Colombia" at bounding box center [700, 127] width 232 height 22
drag, startPoint x: 709, startPoint y: 131, endPoint x: 570, endPoint y: 132, distance: 138.4
click at [575, 130] on div "Cauca, Colombia" at bounding box center [696, 127] width 242 height 81
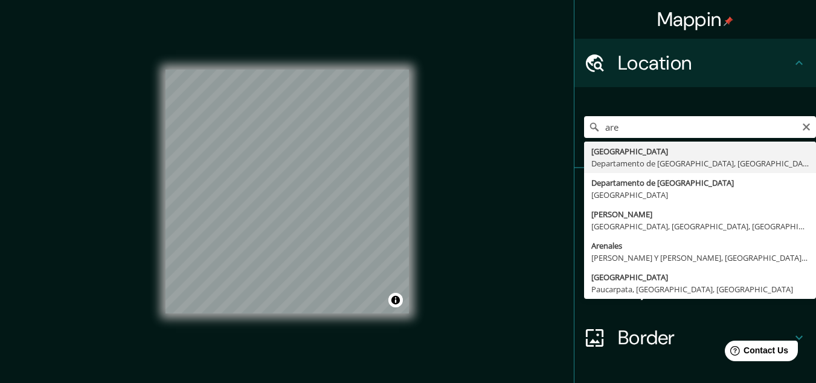
type input "[GEOGRAPHIC_DATA], [GEOGRAPHIC_DATA], [GEOGRAPHIC_DATA]"
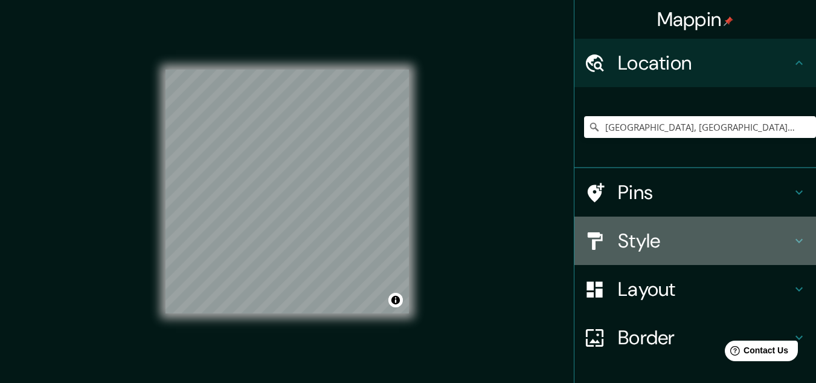
click at [659, 247] on h4 "Style" at bounding box center [705, 240] width 174 height 24
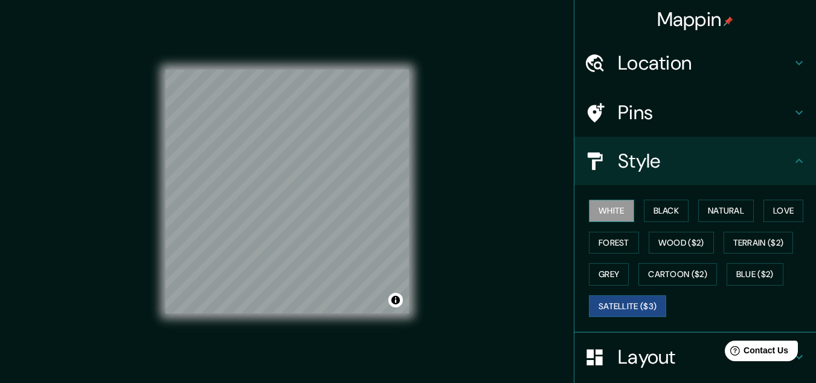
click at [600, 202] on button "White" at bounding box center [611, 210] width 45 height 22
click at [608, 313] on button "Satellite ($3)" at bounding box center [627, 306] width 77 height 22
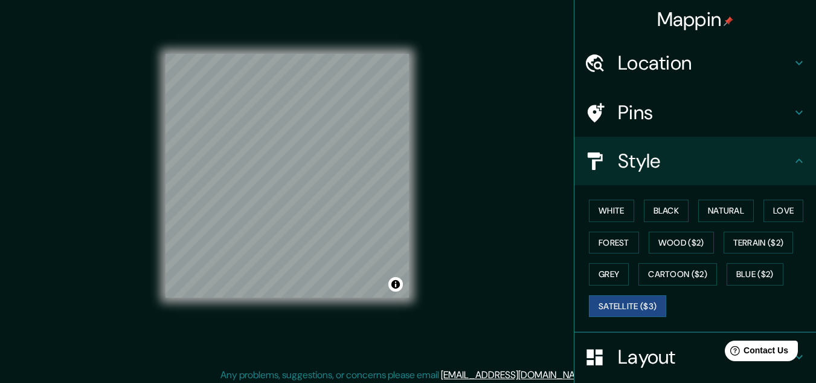
scroll to position [20, 0]
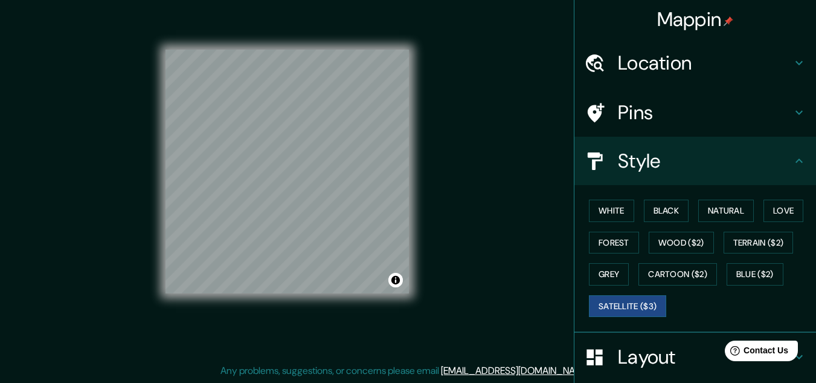
click at [158, 93] on div "© Mapbox © OpenStreetMap Improve this map © Maxar" at bounding box center [287, 171] width 282 height 383
click at [368, 322] on div "© Mapbox © OpenStreetMap Improve this map © Maxar" at bounding box center [288, 171] width 244 height 344
click at [590, 211] on button "White" at bounding box center [611, 210] width 45 height 22
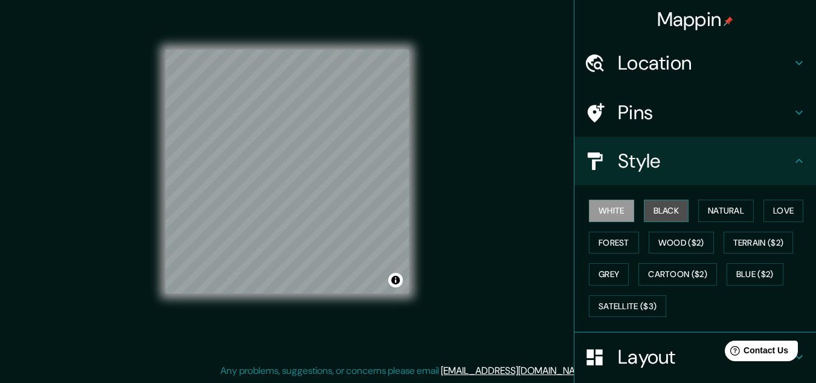
click at [650, 212] on button "Black" at bounding box center [666, 210] width 45 height 22
click at [607, 212] on button "White" at bounding box center [611, 210] width 45 height 22
click at [598, 305] on button "Satellite ($3)" at bounding box center [627, 306] width 77 height 22
click at [592, 210] on button "White" at bounding box center [611, 210] width 45 height 22
click at [604, 209] on button "White" at bounding box center [611, 210] width 45 height 22
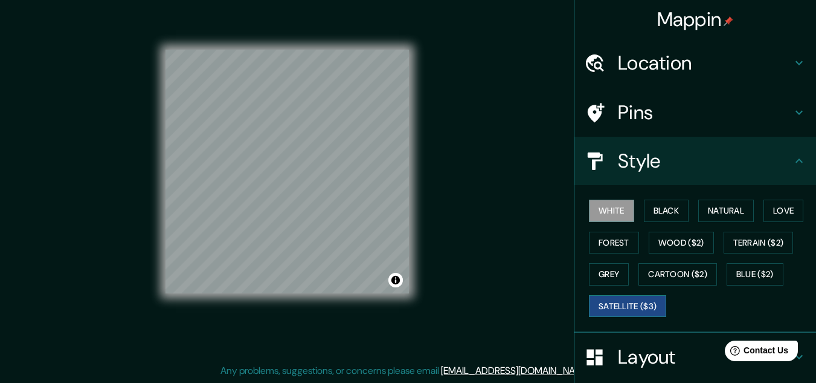
click at [615, 301] on button "Satellite ($3)" at bounding box center [627, 306] width 77 height 22
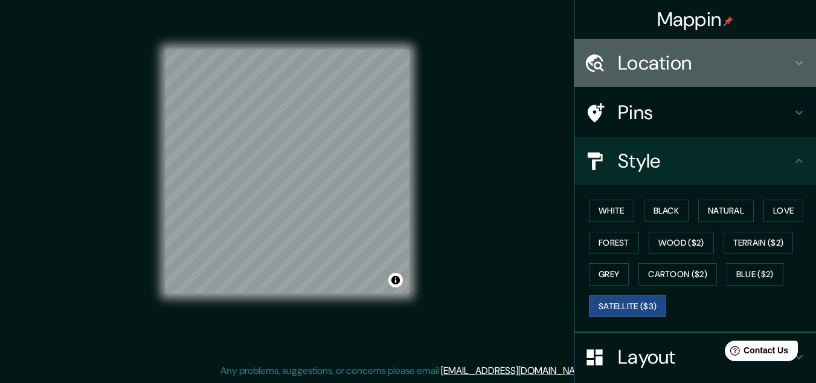
click at [657, 77] on div "Location" at bounding box center [696, 63] width 242 height 48
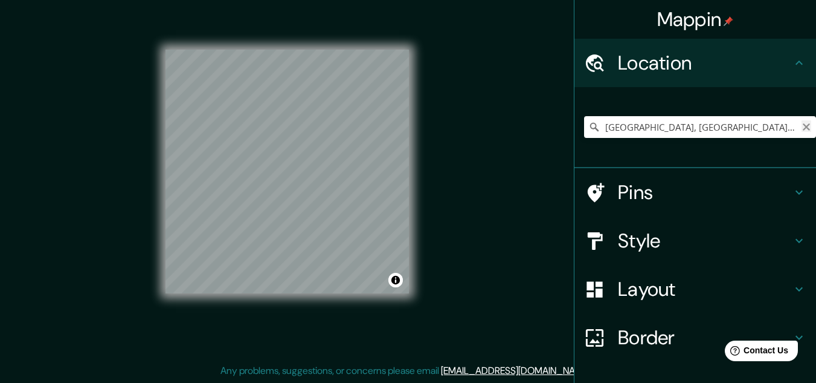
click at [803, 129] on icon "Clear" at bounding box center [806, 126] width 7 height 7
paste input ": -16.414228911324013, -71.53286550407765"
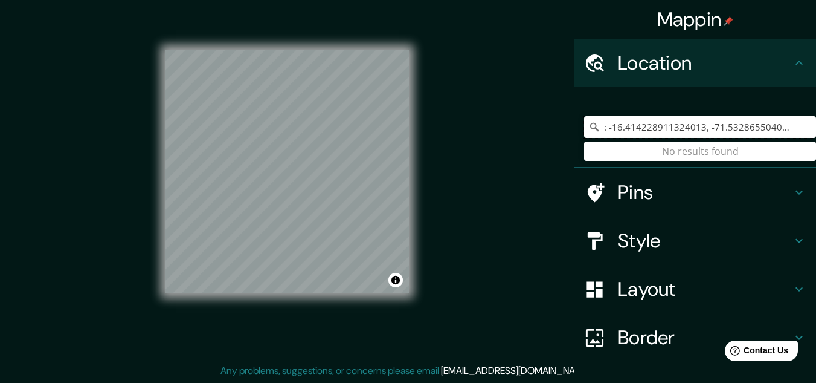
click at [599, 129] on input ": -16.414228911324013, -71.53286550407765" at bounding box center [700, 127] width 232 height 22
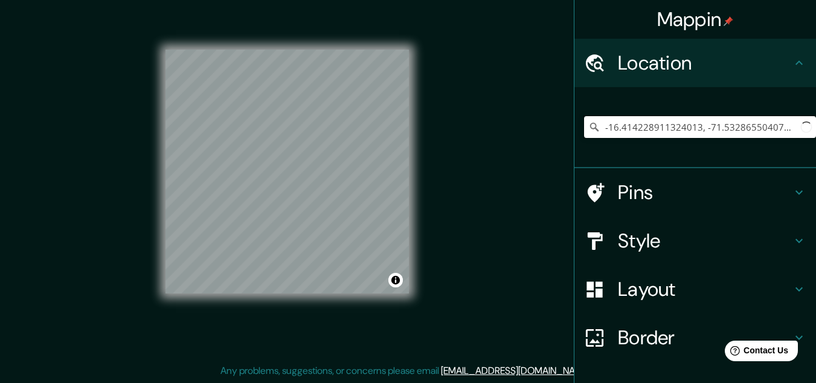
type input "-16.414228911324013, -71.53286550407765"
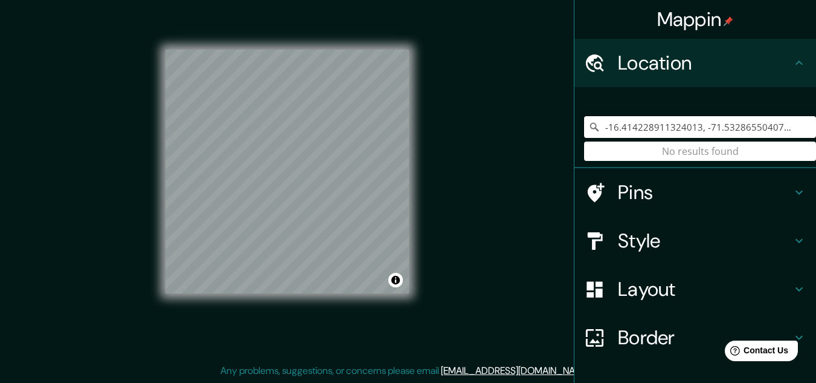
drag, startPoint x: 781, startPoint y: 129, endPoint x: 492, endPoint y: 121, distance: 289.0
click at [493, 121] on div "Mappin Location -16.414228911324013, -71.53286550407765 No results found Pins S…" at bounding box center [408, 181] width 816 height 402
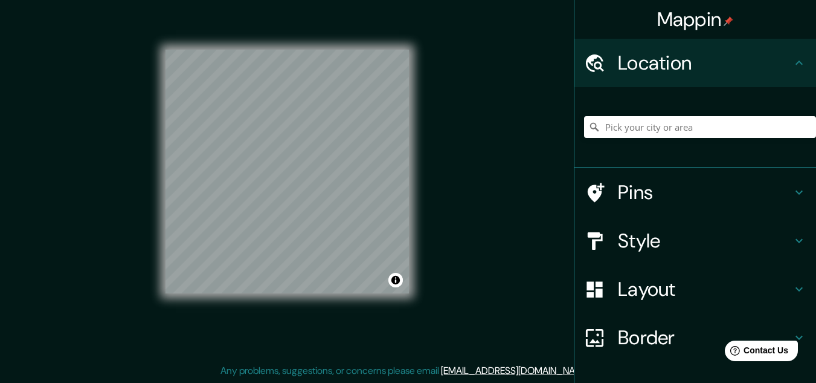
click at [667, 243] on h4 "Style" at bounding box center [705, 240] width 174 height 24
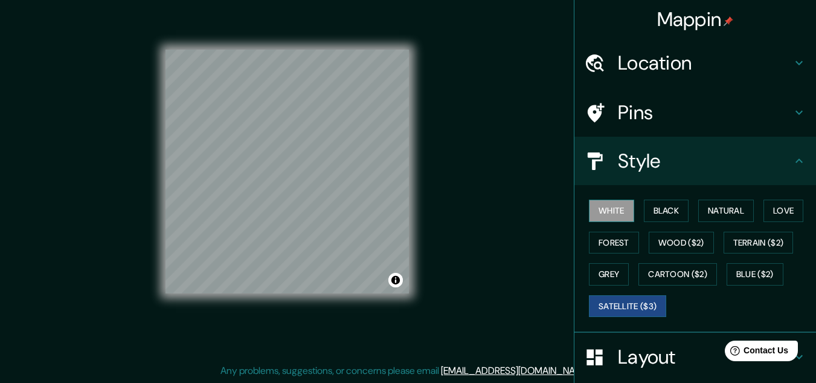
click at [603, 213] on button "White" at bounding box center [611, 210] width 45 height 22
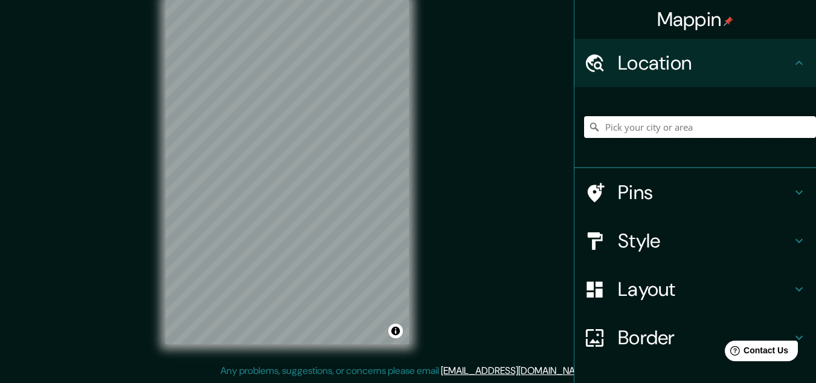
click at [647, 132] on input "Pick your city or area" at bounding box center [700, 127] width 232 height 22
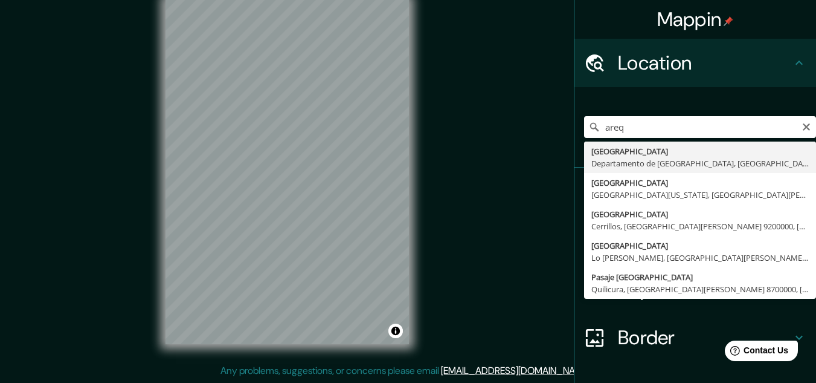
type input "[GEOGRAPHIC_DATA], [GEOGRAPHIC_DATA], [GEOGRAPHIC_DATA]"
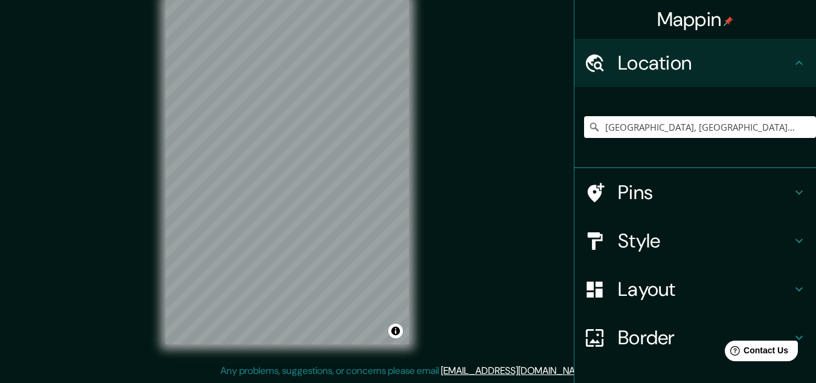
click at [473, 189] on div "Mappin Location [GEOGRAPHIC_DATA], [GEOGRAPHIC_DATA], [GEOGRAPHIC_DATA] Pins St…" at bounding box center [408, 181] width 816 height 402
click at [637, 287] on h4 "Layout" at bounding box center [705, 289] width 174 height 24
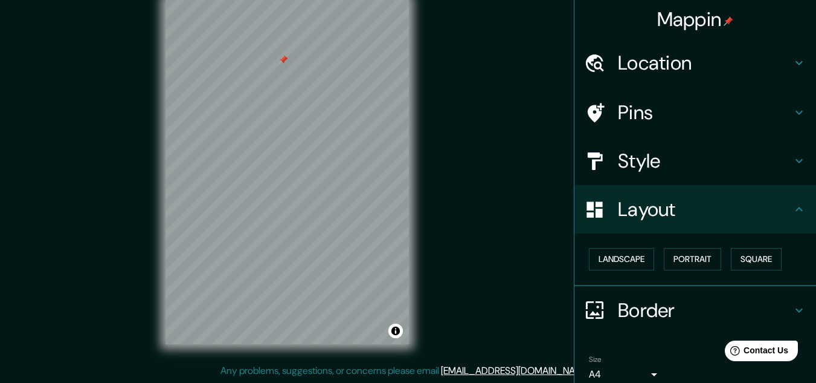
click at [612, 188] on div "Layout" at bounding box center [696, 209] width 242 height 48
drag, startPoint x: 616, startPoint y: 181, endPoint x: 620, endPoint y: 172, distance: 10.0
click at [616, 180] on div "Style" at bounding box center [696, 161] width 242 height 48
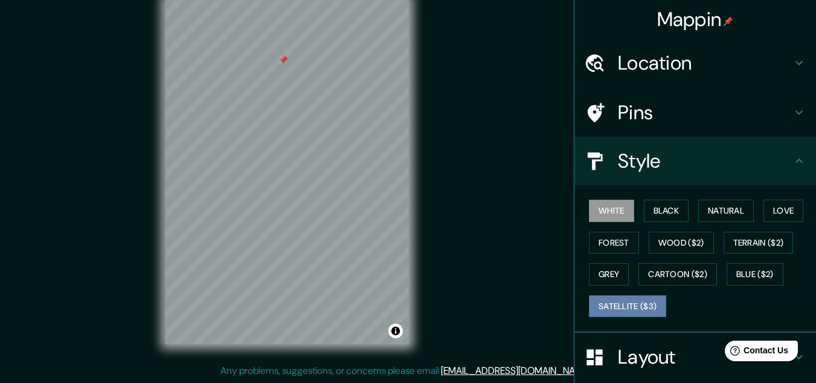
click at [598, 305] on button "Satellite ($3)" at bounding box center [627, 306] width 77 height 22
click at [609, 216] on button "White" at bounding box center [611, 210] width 45 height 22
drag, startPoint x: 604, startPoint y: 304, endPoint x: 435, endPoint y: 288, distance: 169.3
click at [603, 305] on button "Satellite ($3)" at bounding box center [627, 306] width 77 height 22
click at [601, 216] on button "White" at bounding box center [611, 210] width 45 height 22
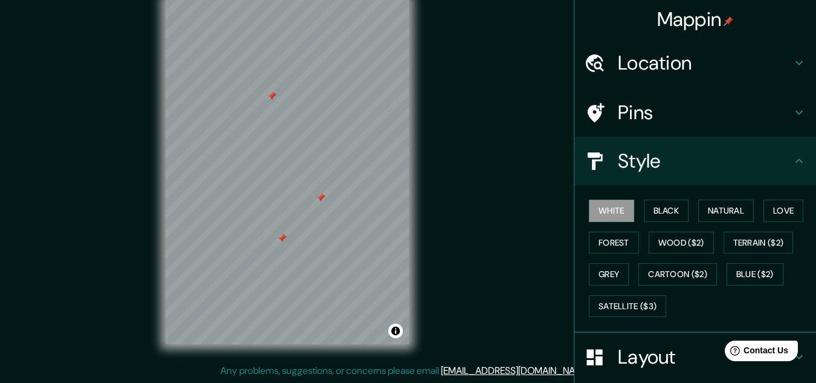
click at [271, 93] on div at bounding box center [272, 96] width 10 height 10
click at [606, 306] on button "Satellite ($3)" at bounding box center [627, 306] width 77 height 22
click at [600, 205] on button "White" at bounding box center [611, 210] width 45 height 22
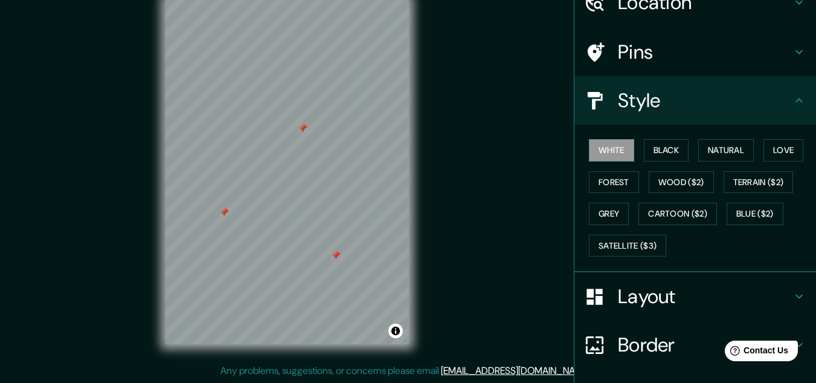
click at [651, 297] on h4 "Layout" at bounding box center [705, 296] width 174 height 24
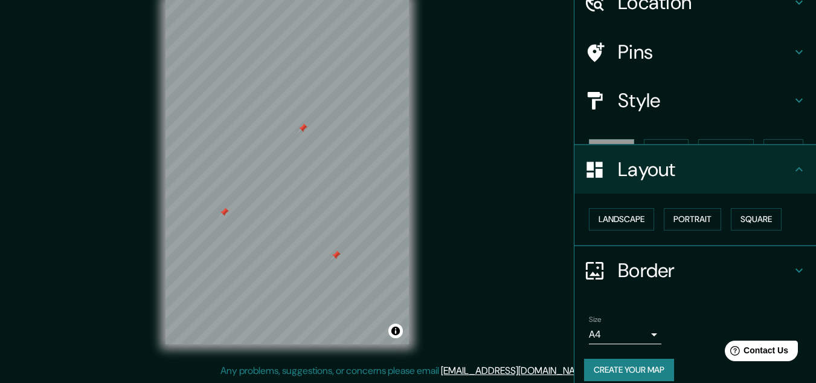
scroll to position [52, 0]
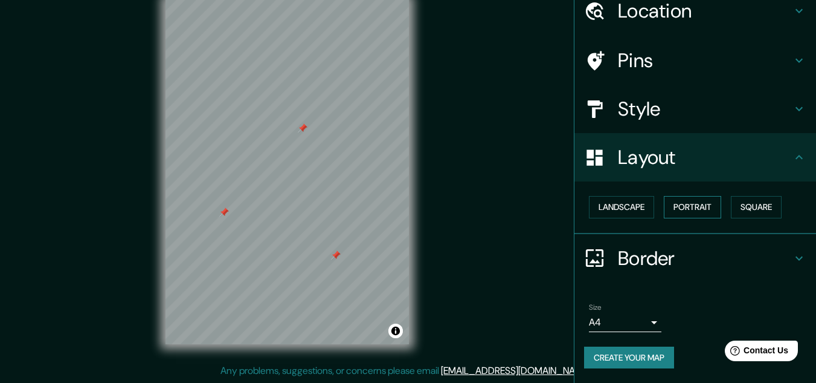
click at [686, 205] on button "Portrait" at bounding box center [692, 207] width 57 height 22
click at [746, 206] on button "Square" at bounding box center [756, 207] width 51 height 22
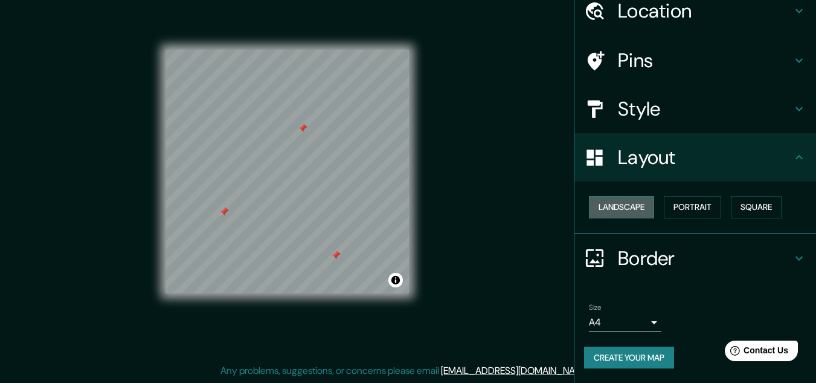
click at [628, 206] on button "Landscape" at bounding box center [621, 207] width 65 height 22
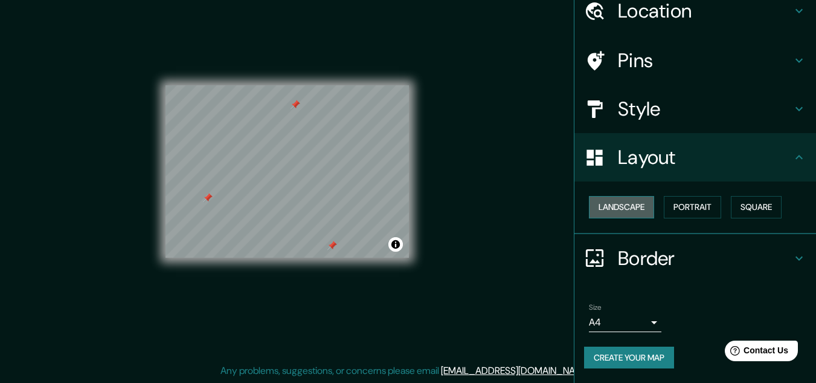
click at [609, 208] on button "Landscape" at bounding box center [621, 207] width 65 height 22
click at [700, 208] on button "Portrait" at bounding box center [692, 207] width 57 height 22
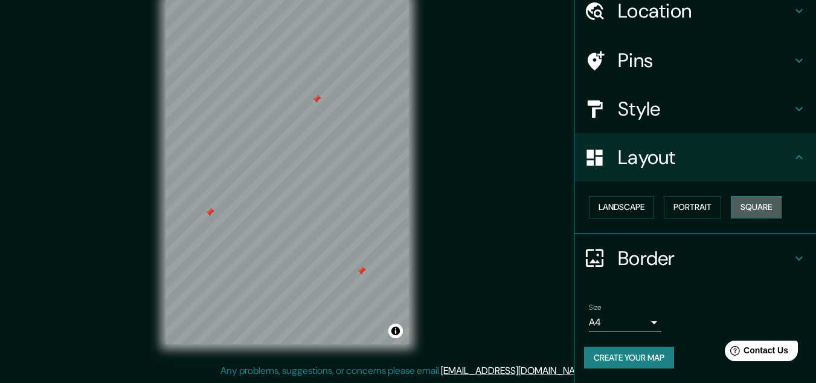
click at [758, 204] on button "Square" at bounding box center [756, 207] width 51 height 22
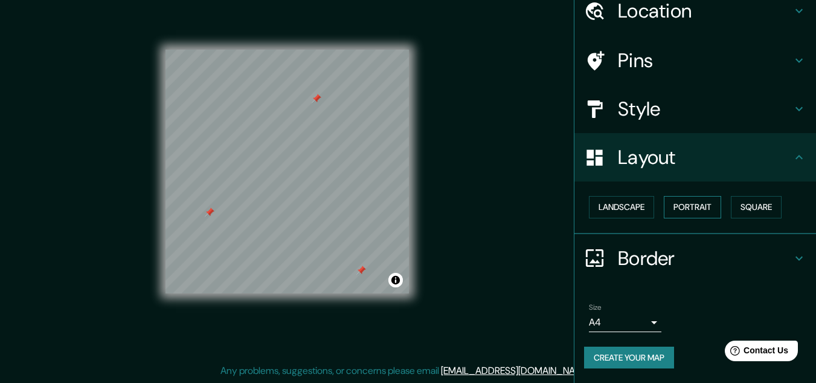
click at [696, 206] on button "Portrait" at bounding box center [692, 207] width 57 height 22
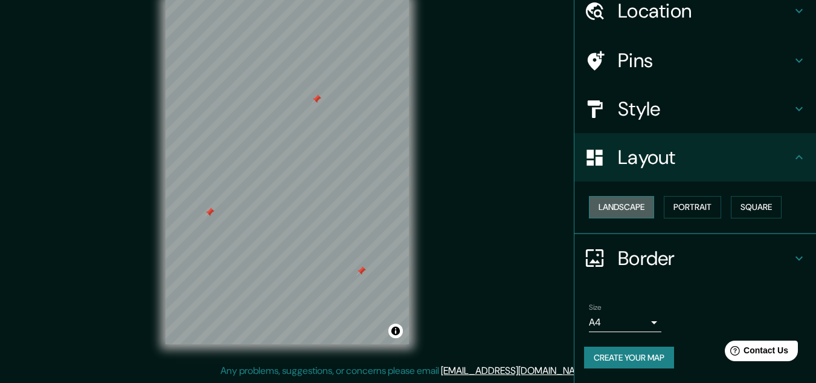
click at [608, 201] on button "Landscape" at bounding box center [621, 207] width 65 height 22
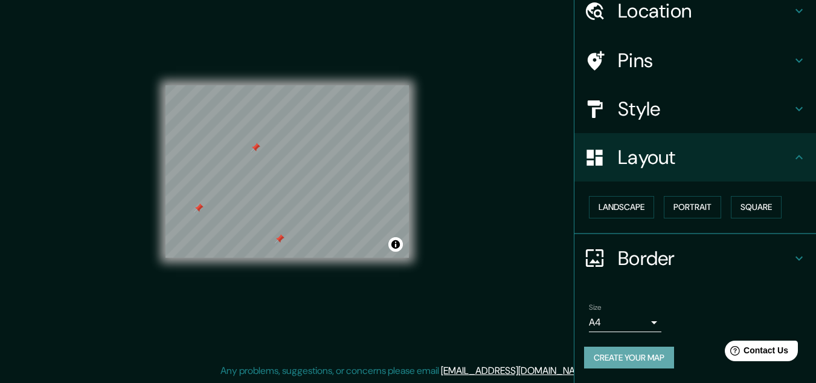
drag, startPoint x: 361, startPoint y: 75, endPoint x: 645, endPoint y: 358, distance: 400.8
click at [645, 358] on button "Create your map" at bounding box center [629, 357] width 90 height 22
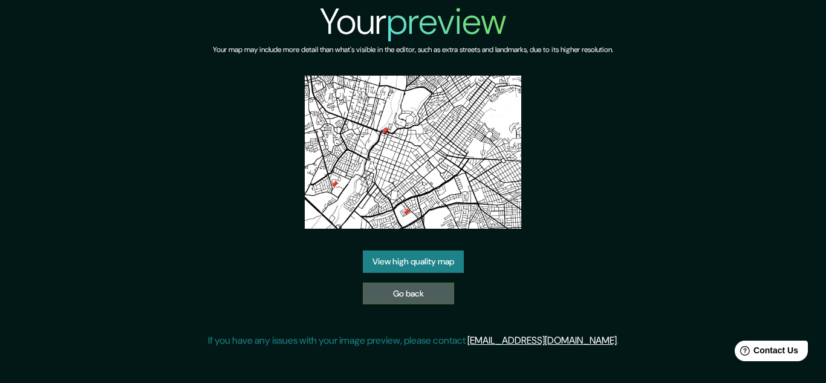
click at [402, 287] on link "Go back" at bounding box center [408, 293] width 91 height 22
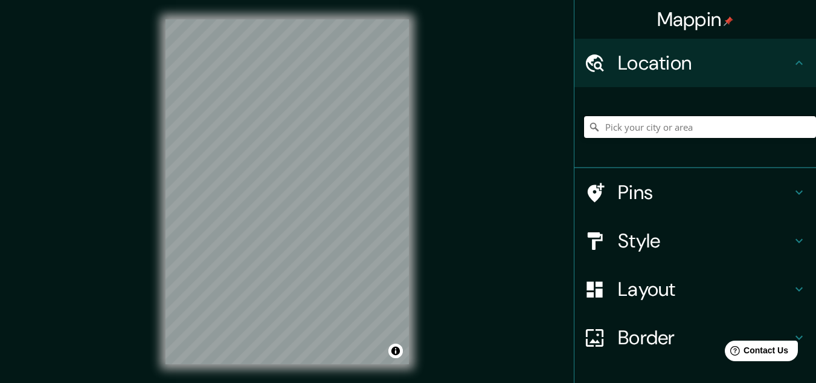
click at [636, 124] on input "Pick your city or area" at bounding box center [700, 127] width 232 height 22
type input "[GEOGRAPHIC_DATA], [GEOGRAPHIC_DATA], [GEOGRAPHIC_DATA]"
click at [630, 285] on h4 "Layout" at bounding box center [705, 289] width 174 height 24
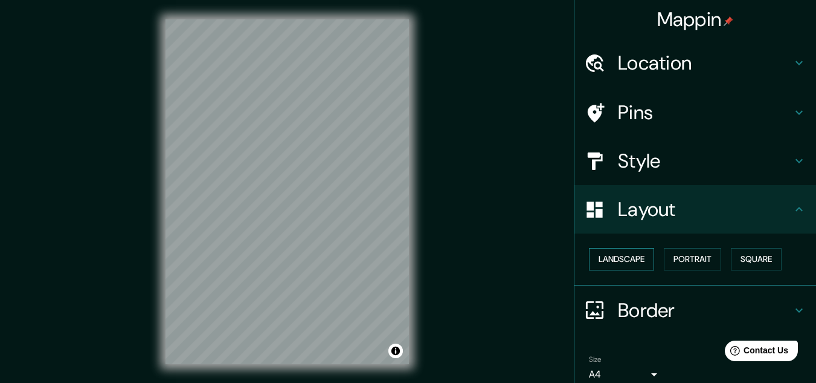
click at [621, 256] on button "Landscape" at bounding box center [621, 259] width 65 height 22
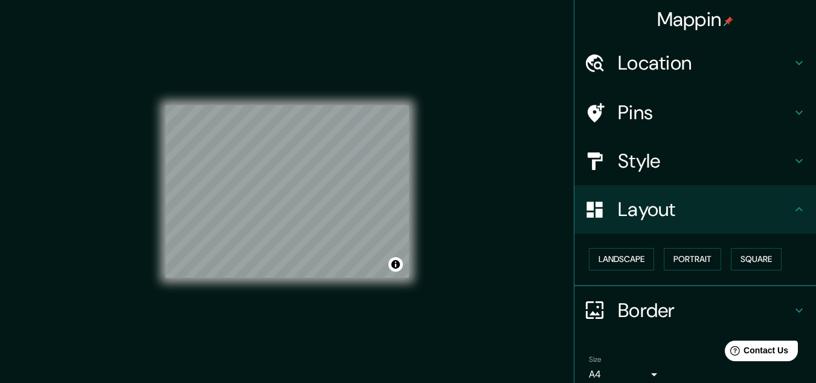
click at [628, 215] on h4 "Layout" at bounding box center [705, 209] width 174 height 24
click at [612, 253] on button "Landscape" at bounding box center [621, 259] width 65 height 22
drag, startPoint x: 676, startPoint y: 249, endPoint x: 749, endPoint y: 248, distance: 73.7
click at [676, 250] on button "Portrait" at bounding box center [692, 259] width 57 height 22
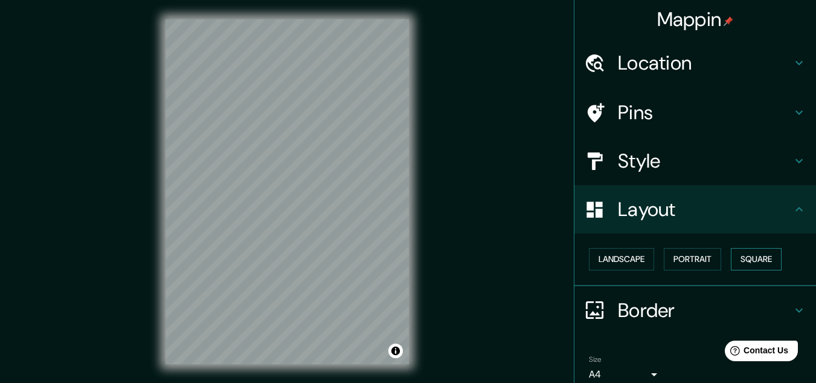
click at [751, 256] on button "Square" at bounding box center [756, 259] width 51 height 22
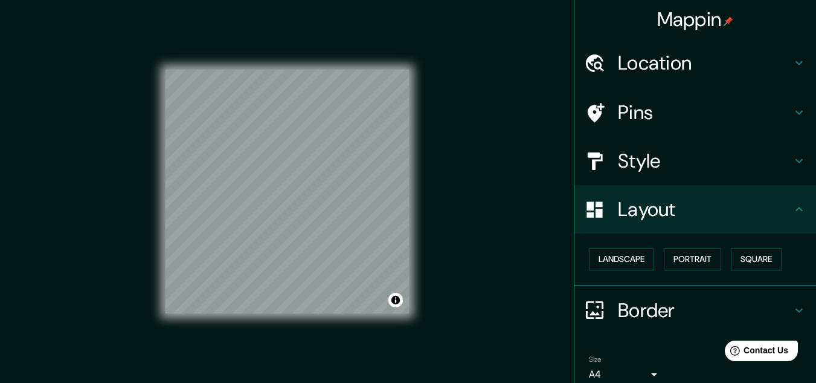
click at [772, 217] on h4 "Layout" at bounding box center [705, 209] width 174 height 24
click at [796, 210] on icon at bounding box center [799, 209] width 15 height 15
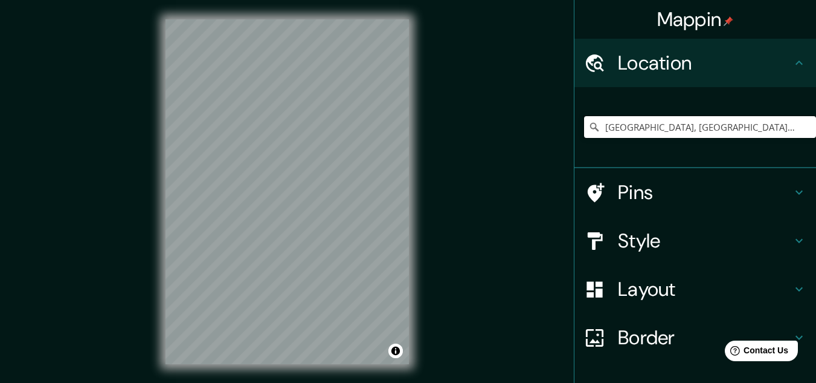
click at [715, 133] on input "[GEOGRAPHIC_DATA], [GEOGRAPHIC_DATA], [GEOGRAPHIC_DATA]" at bounding box center [700, 127] width 232 height 22
click at [786, 131] on input "[GEOGRAPHIC_DATA], [GEOGRAPHIC_DATA], [GEOGRAPHIC_DATA]" at bounding box center [700, 127] width 232 height 22
click at [736, 129] on input "[GEOGRAPHIC_DATA], [GEOGRAPHIC_DATA], [GEOGRAPHIC_DATA]" at bounding box center [700, 127] width 232 height 22
click at [716, 64] on h4 "Location" at bounding box center [705, 63] width 174 height 24
click at [621, 352] on div "Border" at bounding box center [696, 337] width 242 height 48
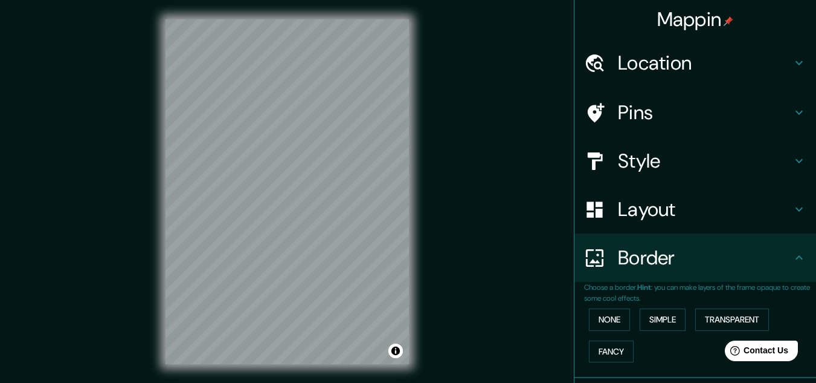
click at [641, 252] on h4 "Border" at bounding box center [705, 257] width 174 height 24
